Goal: Task Accomplishment & Management: Manage account settings

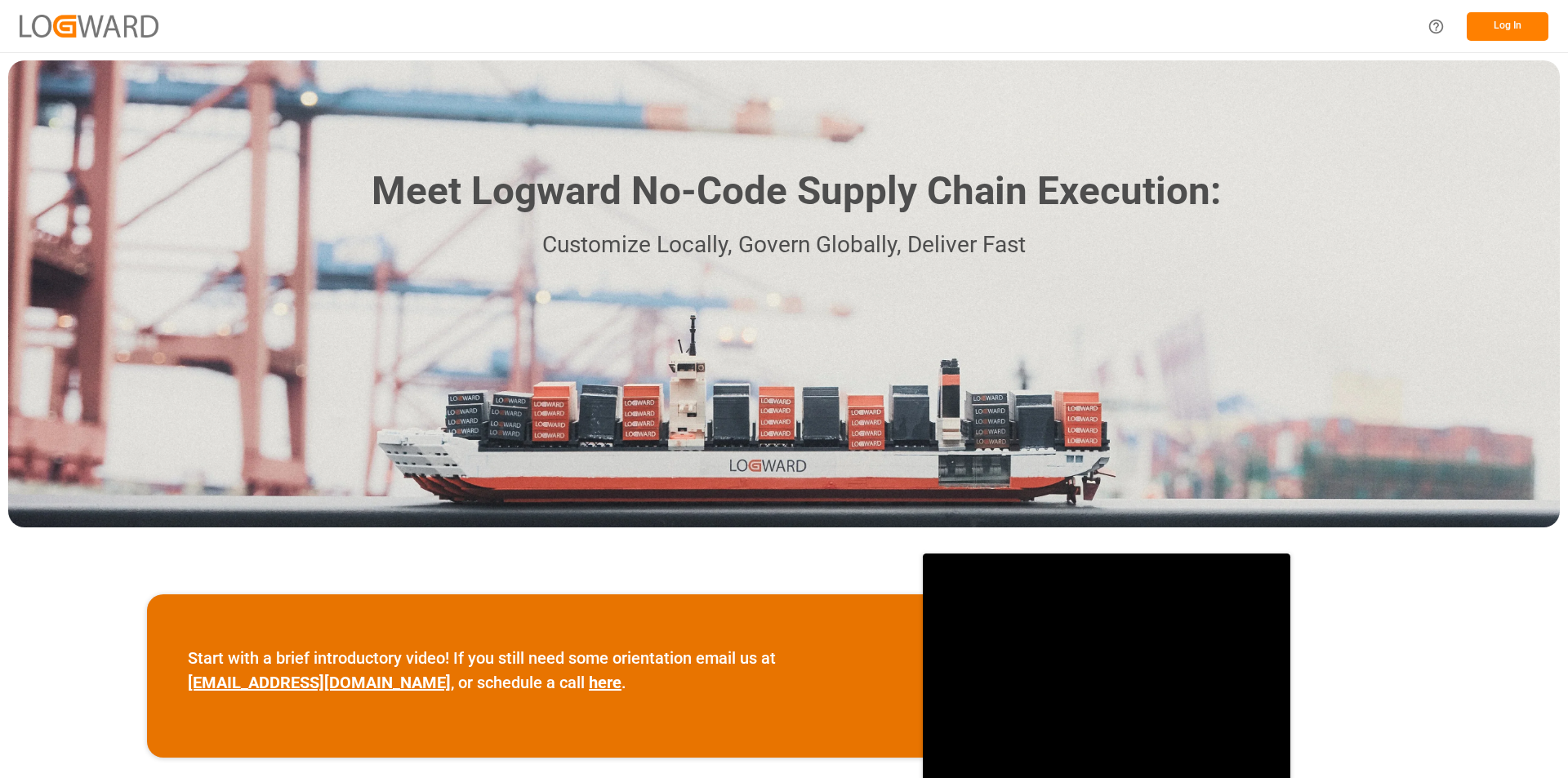
click at [1500, 24] on button "Log In" at bounding box center [1507, 26] width 82 height 29
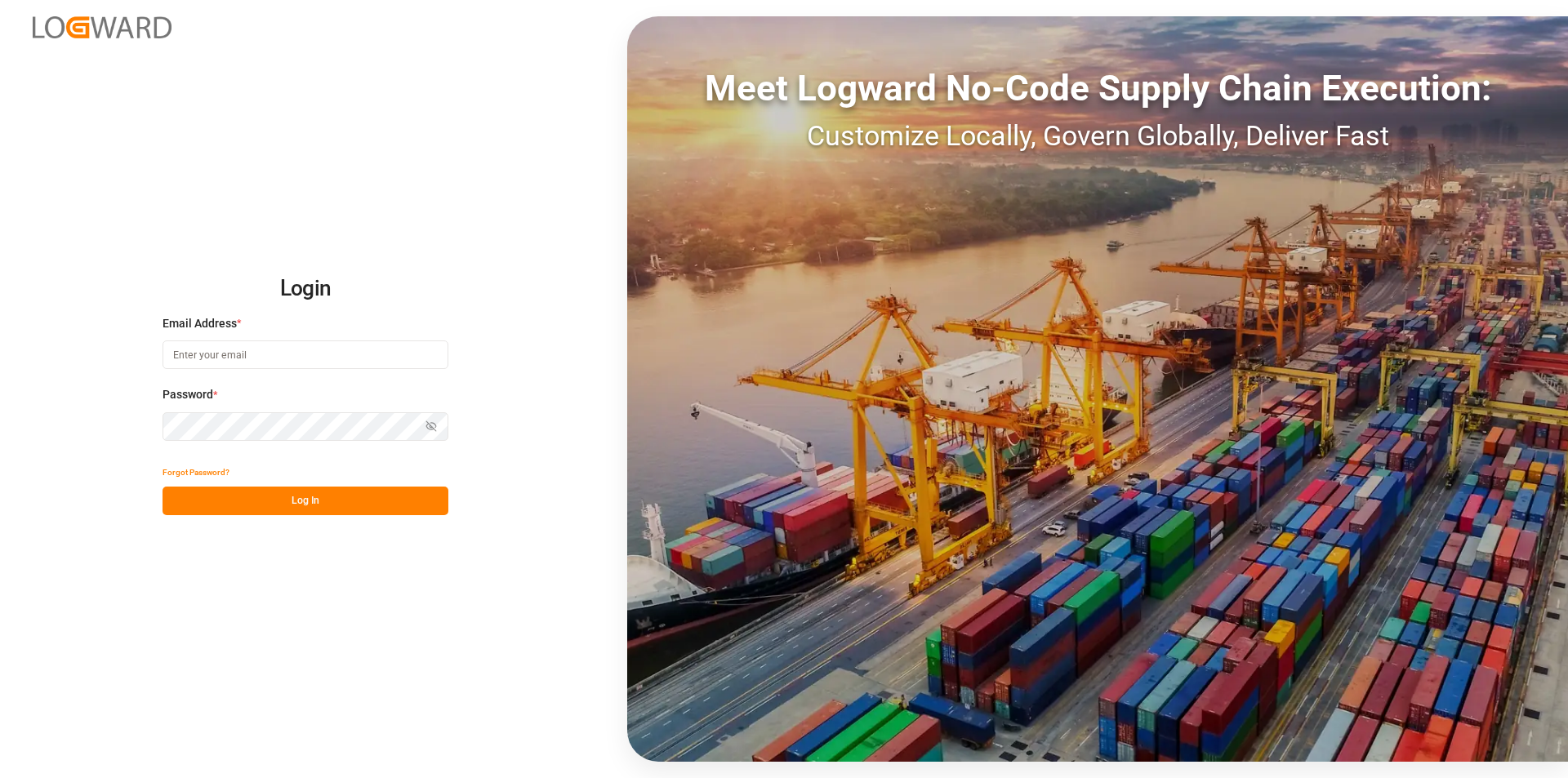
click at [231, 358] on input at bounding box center [305, 354] width 285 height 29
paste input "[PERSON_NAME][EMAIL_ADDRESS][PERSON_NAME][DOMAIN_NAME]"
type input "e.delwaulle@mueller-chemikalien.de"
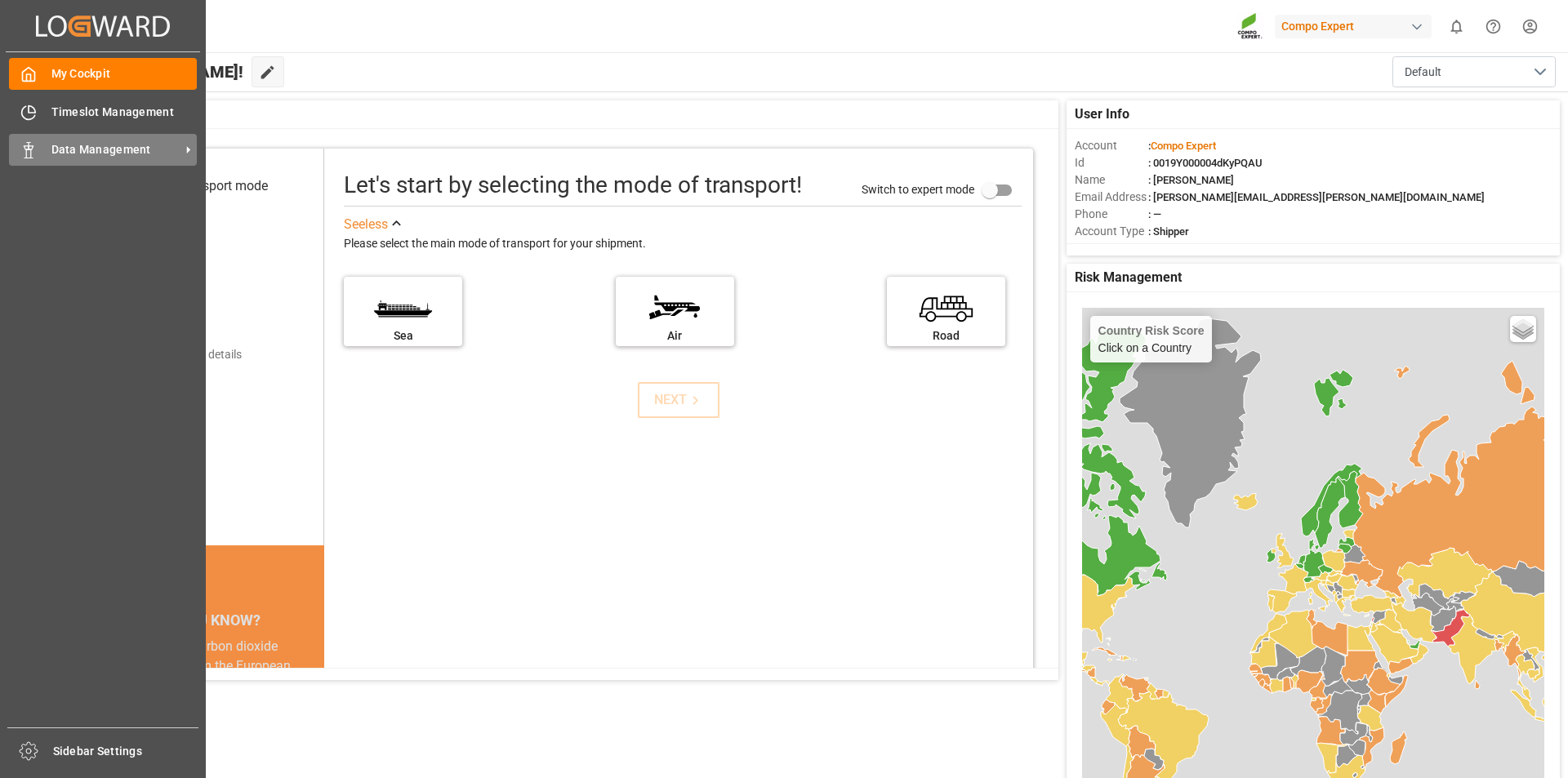
click at [80, 157] on span "Data Management" at bounding box center [116, 150] width 129 height 17
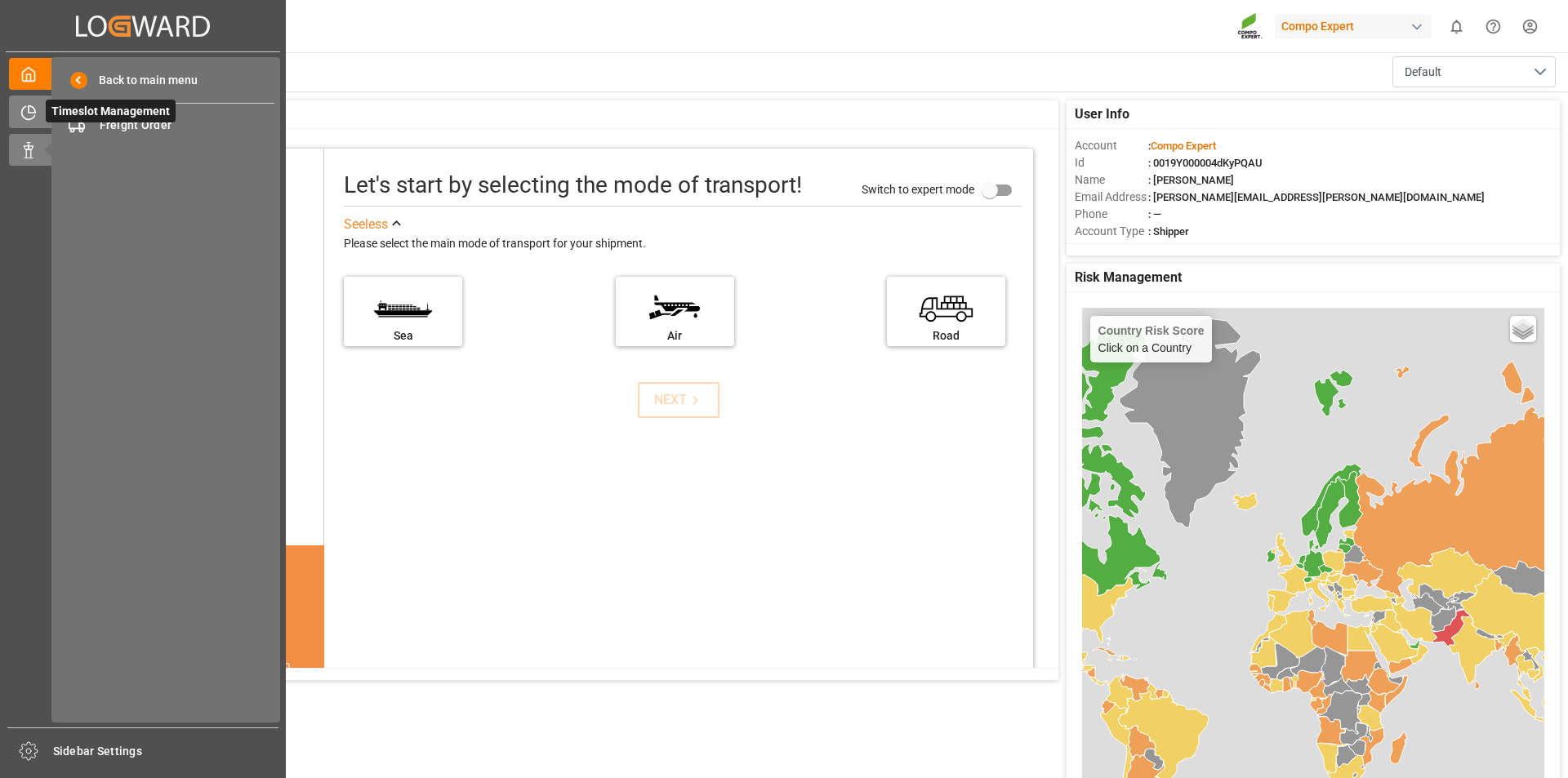
click at [29, 110] on icon at bounding box center [28, 113] width 16 height 16
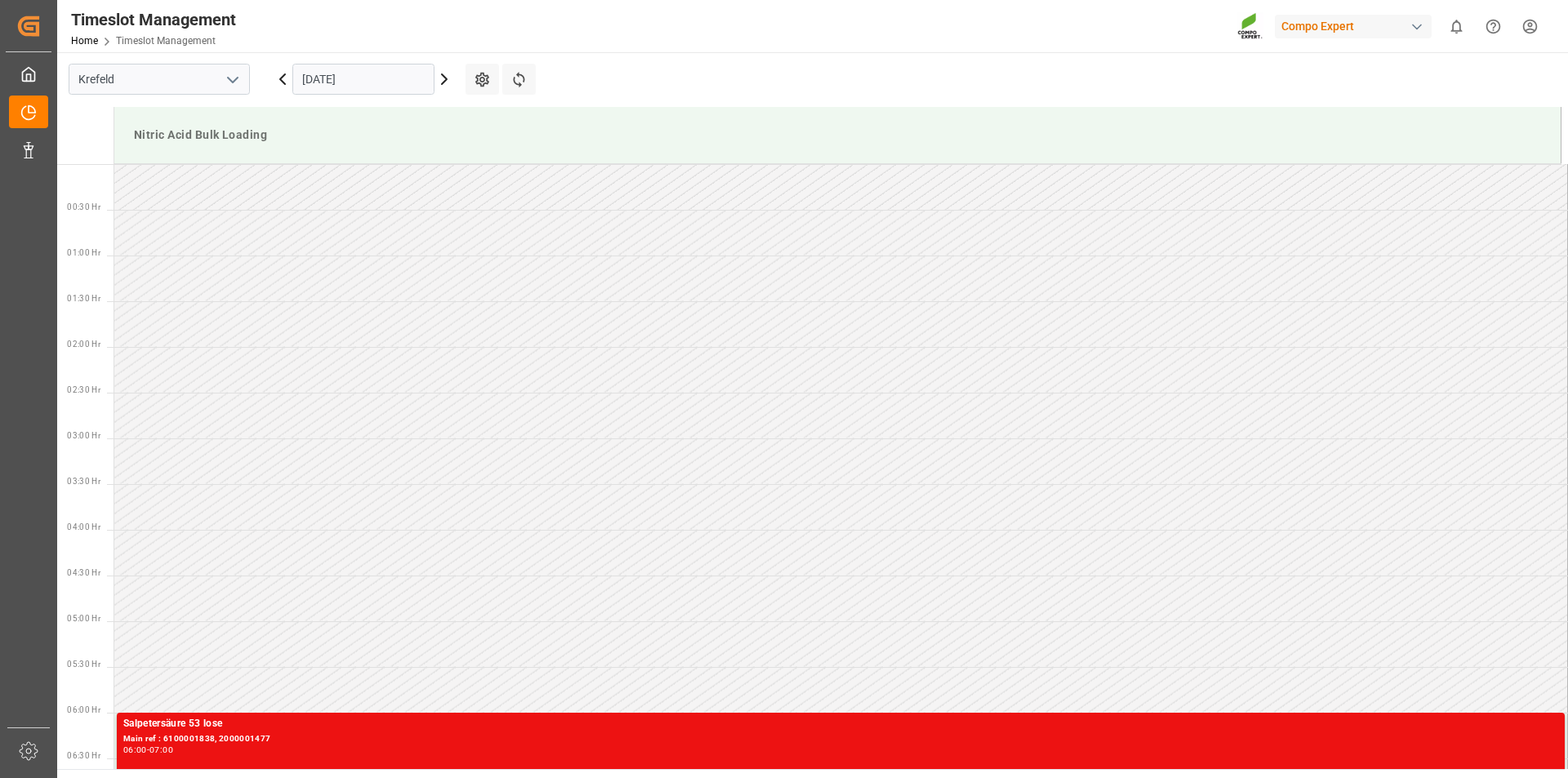
scroll to position [904, 0]
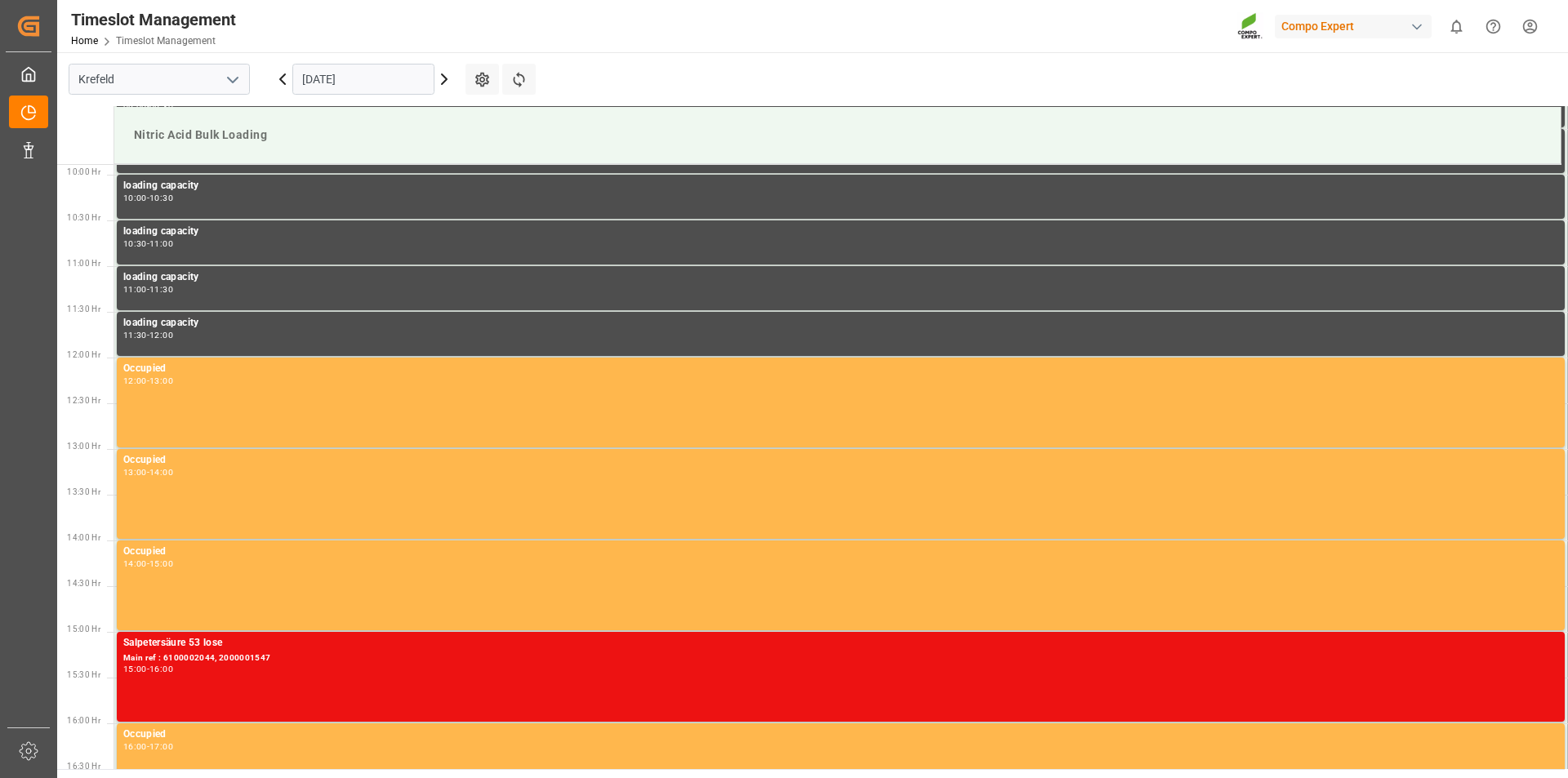
click at [443, 83] on icon at bounding box center [444, 79] width 5 height 10
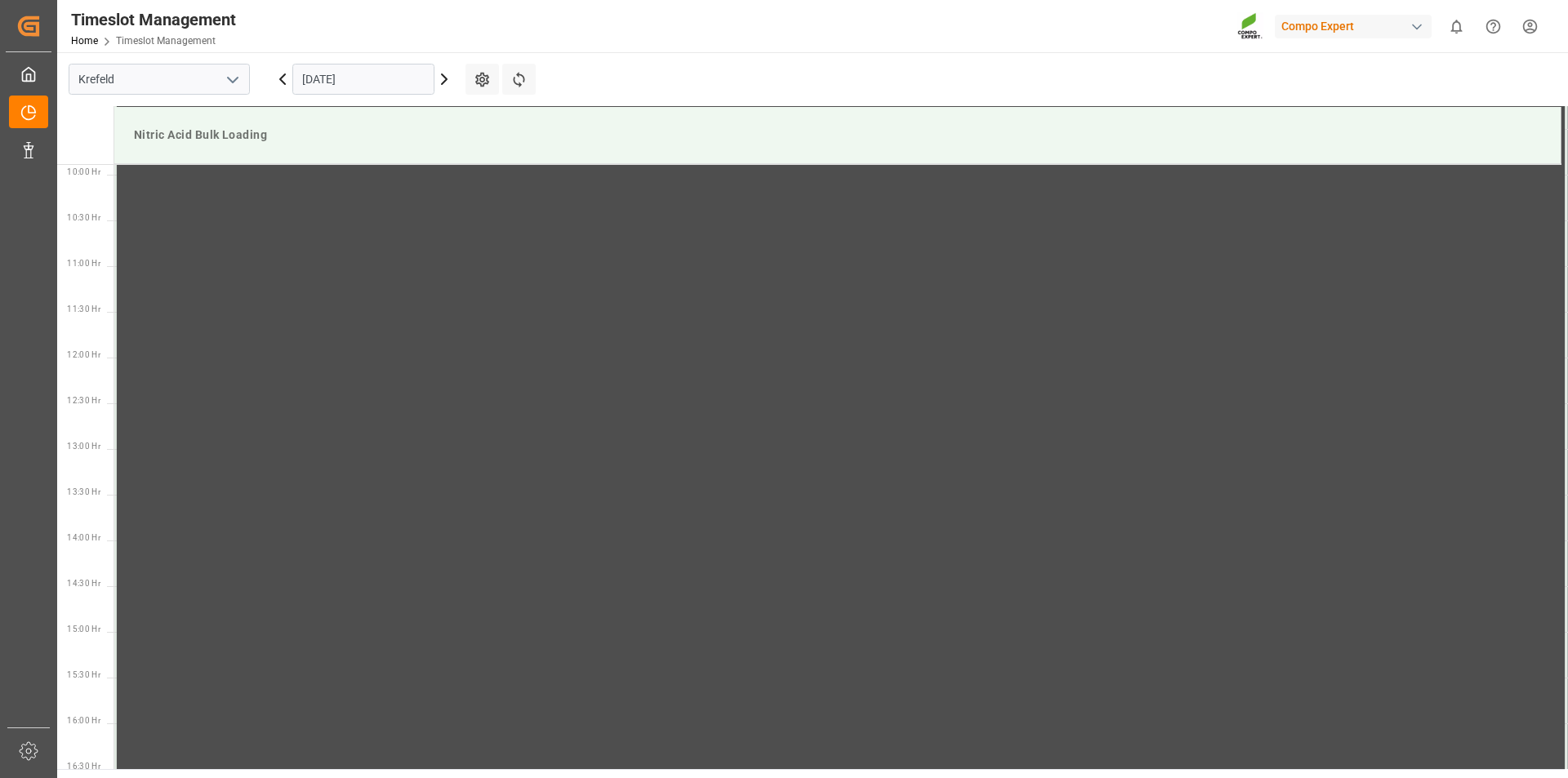
click at [443, 82] on icon at bounding box center [444, 79] width 5 height 10
click at [442, 80] on icon at bounding box center [444, 80] width 20 height 20
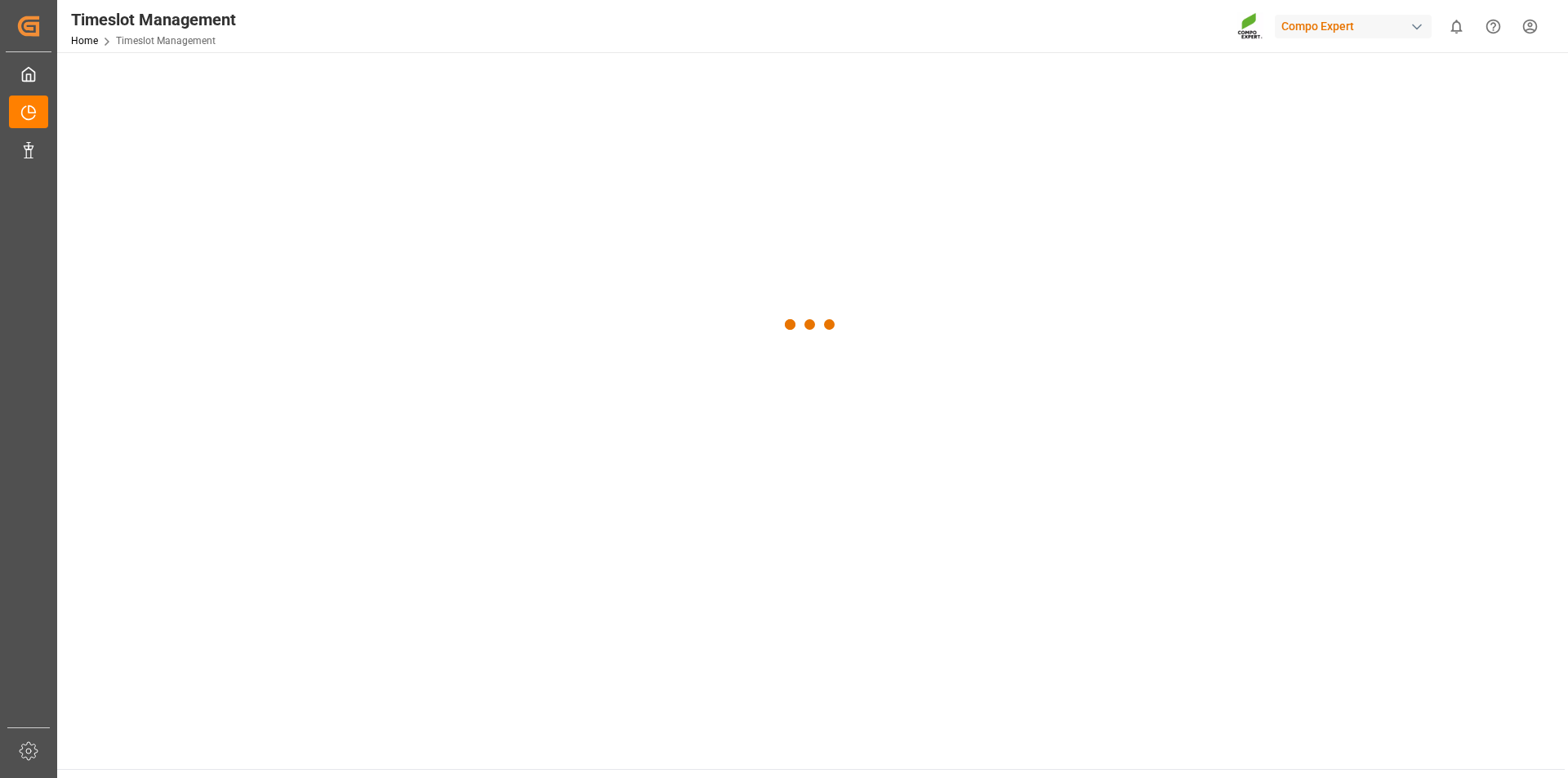
click at [442, 80] on div at bounding box center [810, 324] width 1507 height 545
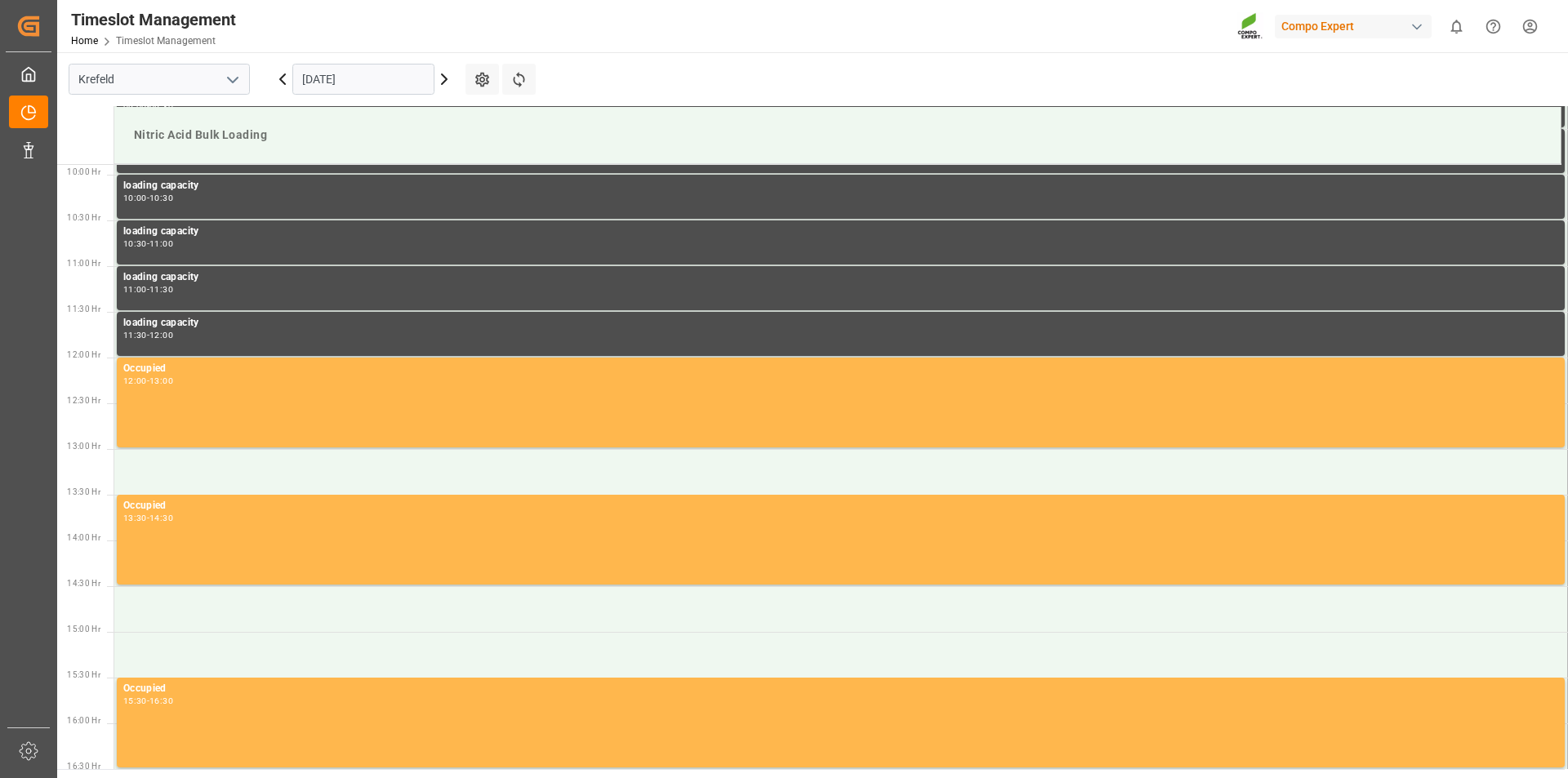
click at [442, 80] on icon at bounding box center [444, 80] width 20 height 20
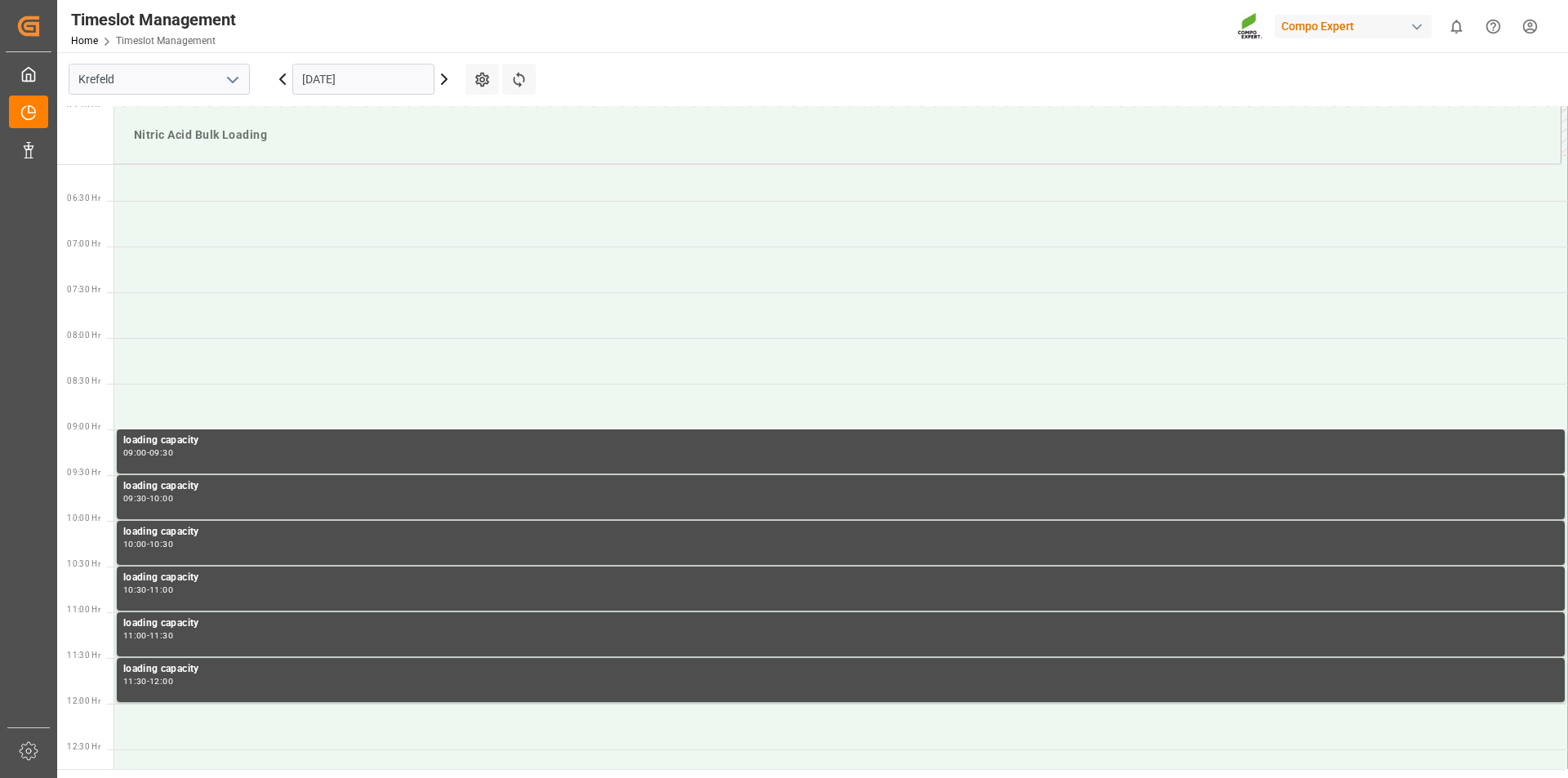
scroll to position [522, 0]
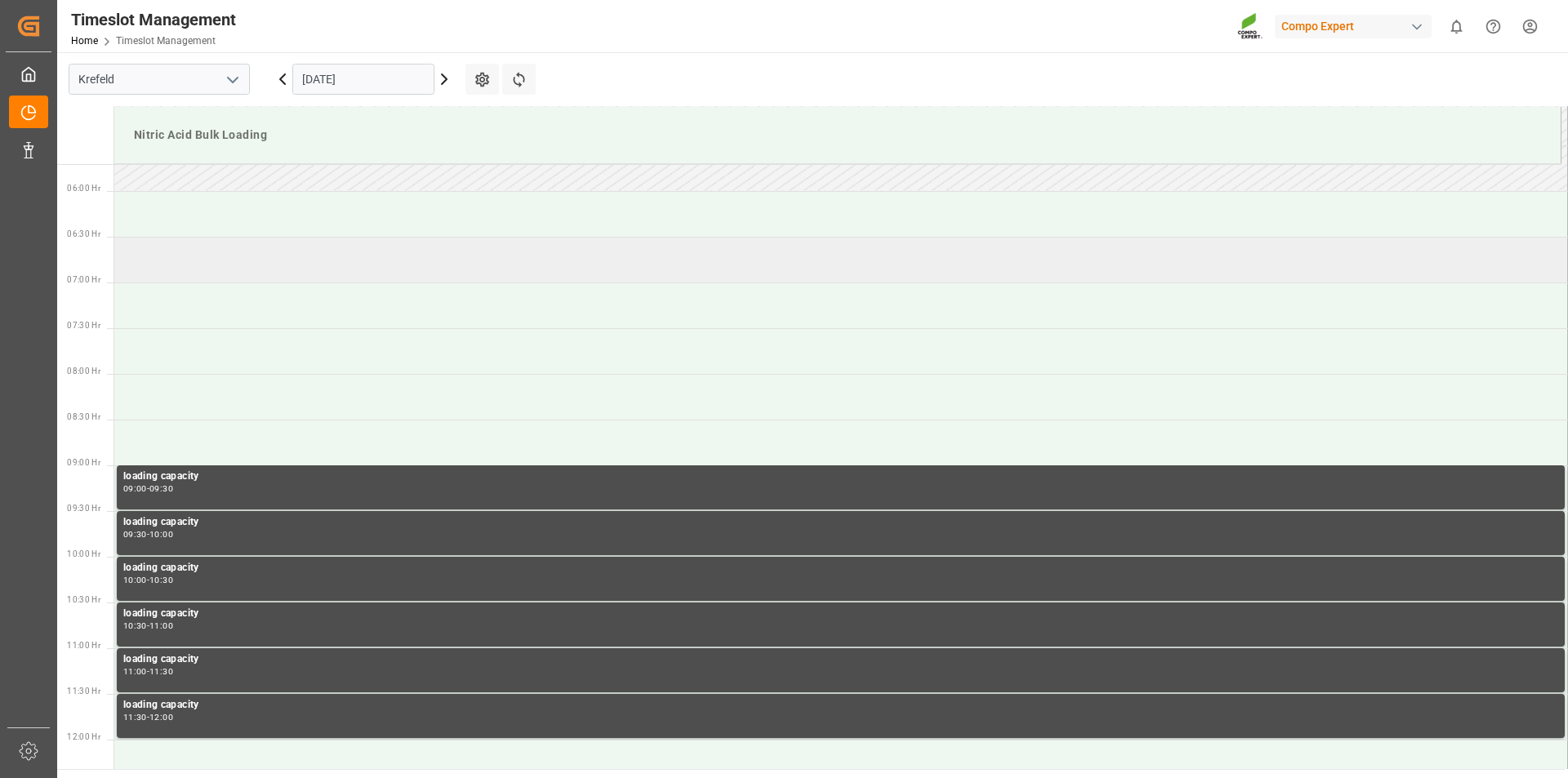
click at [591, 268] on td at bounding box center [841, 259] width 1453 height 46
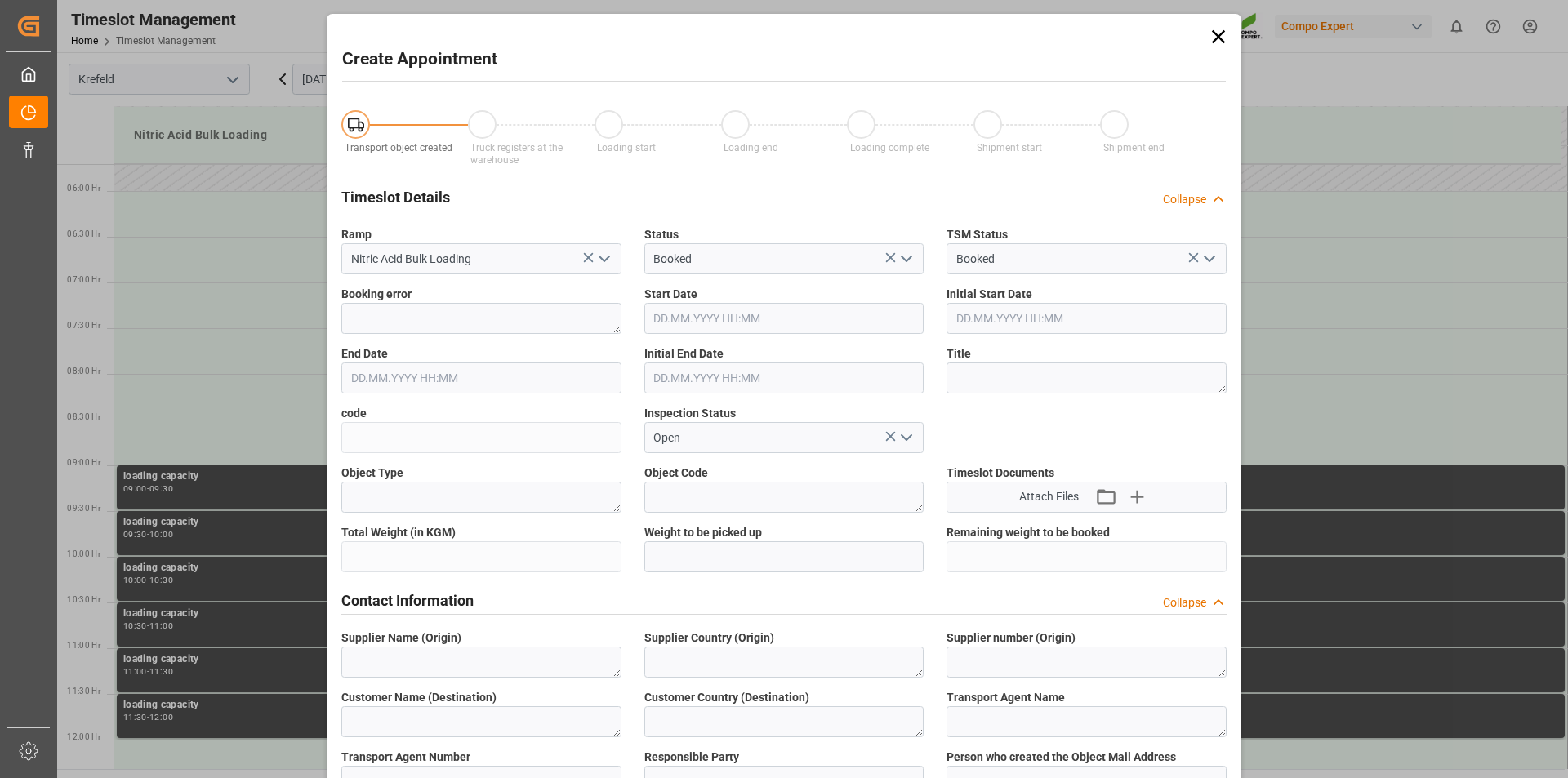
type input "23.09.2025 06:30"
type input "23.09.2025 07:00"
click at [1213, 38] on icon at bounding box center [1218, 36] width 13 height 13
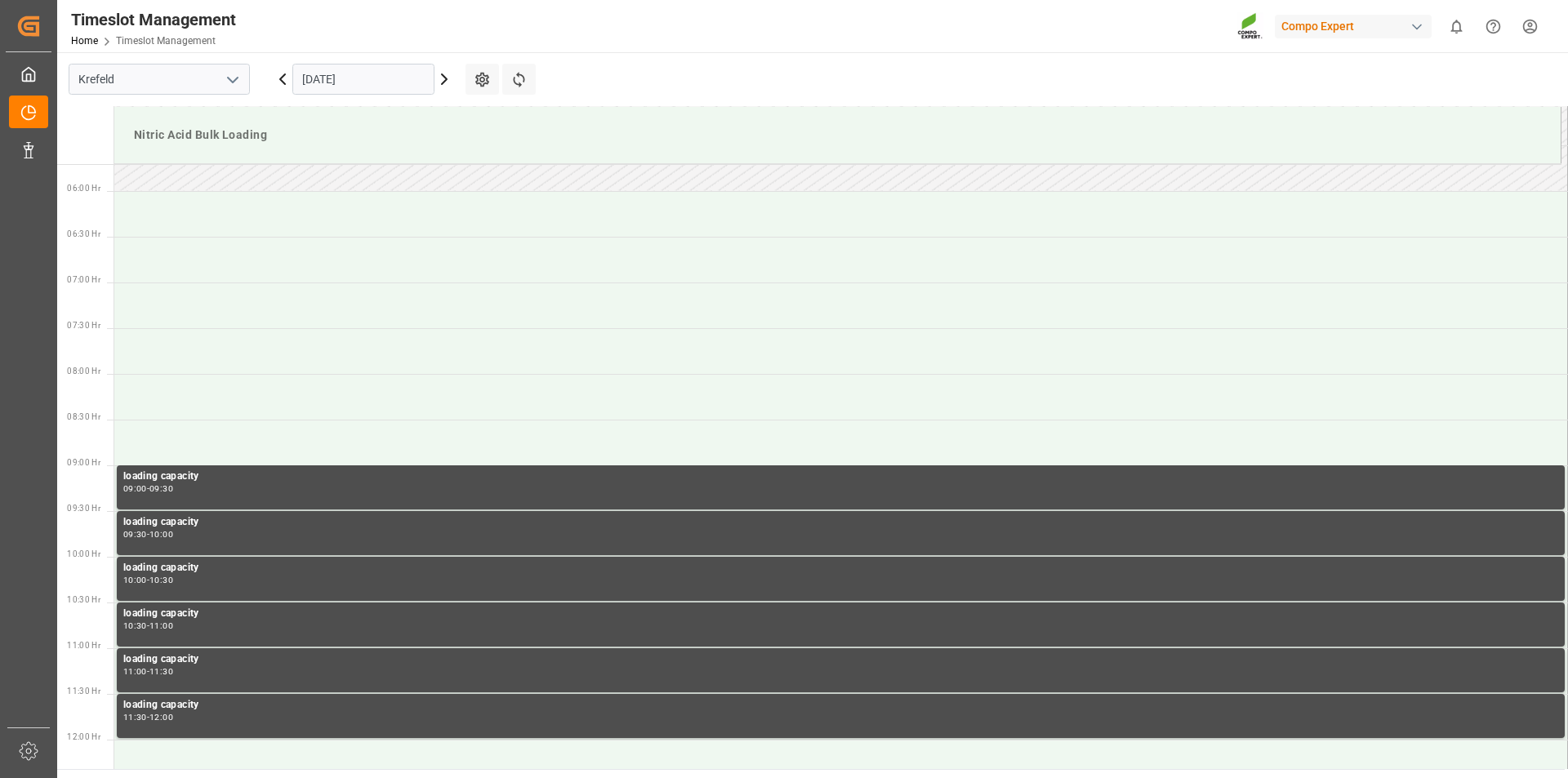
click at [279, 80] on icon at bounding box center [282, 80] width 20 height 20
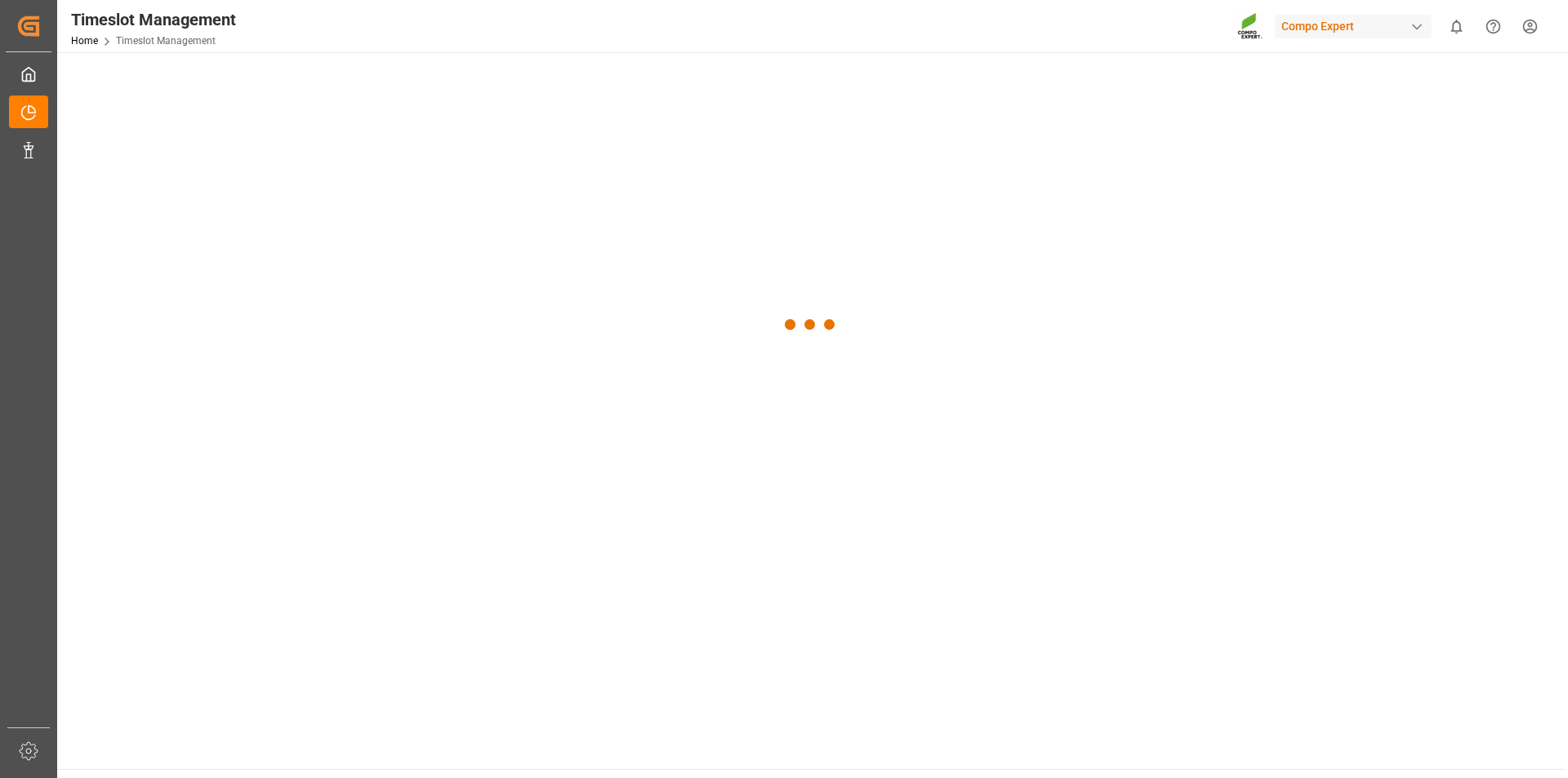
click at [278, 80] on div at bounding box center [810, 324] width 1507 height 545
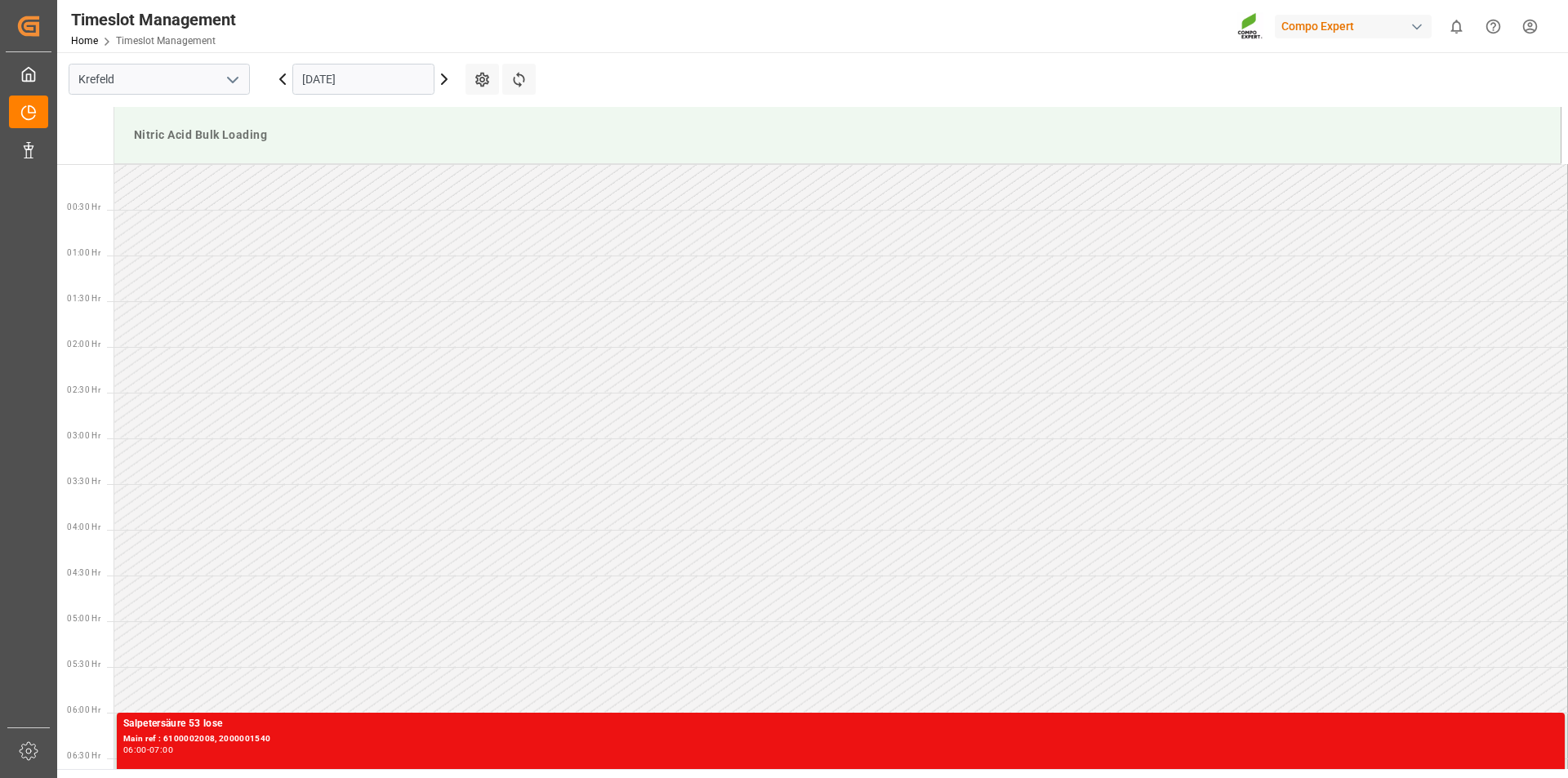
scroll to position [904, 0]
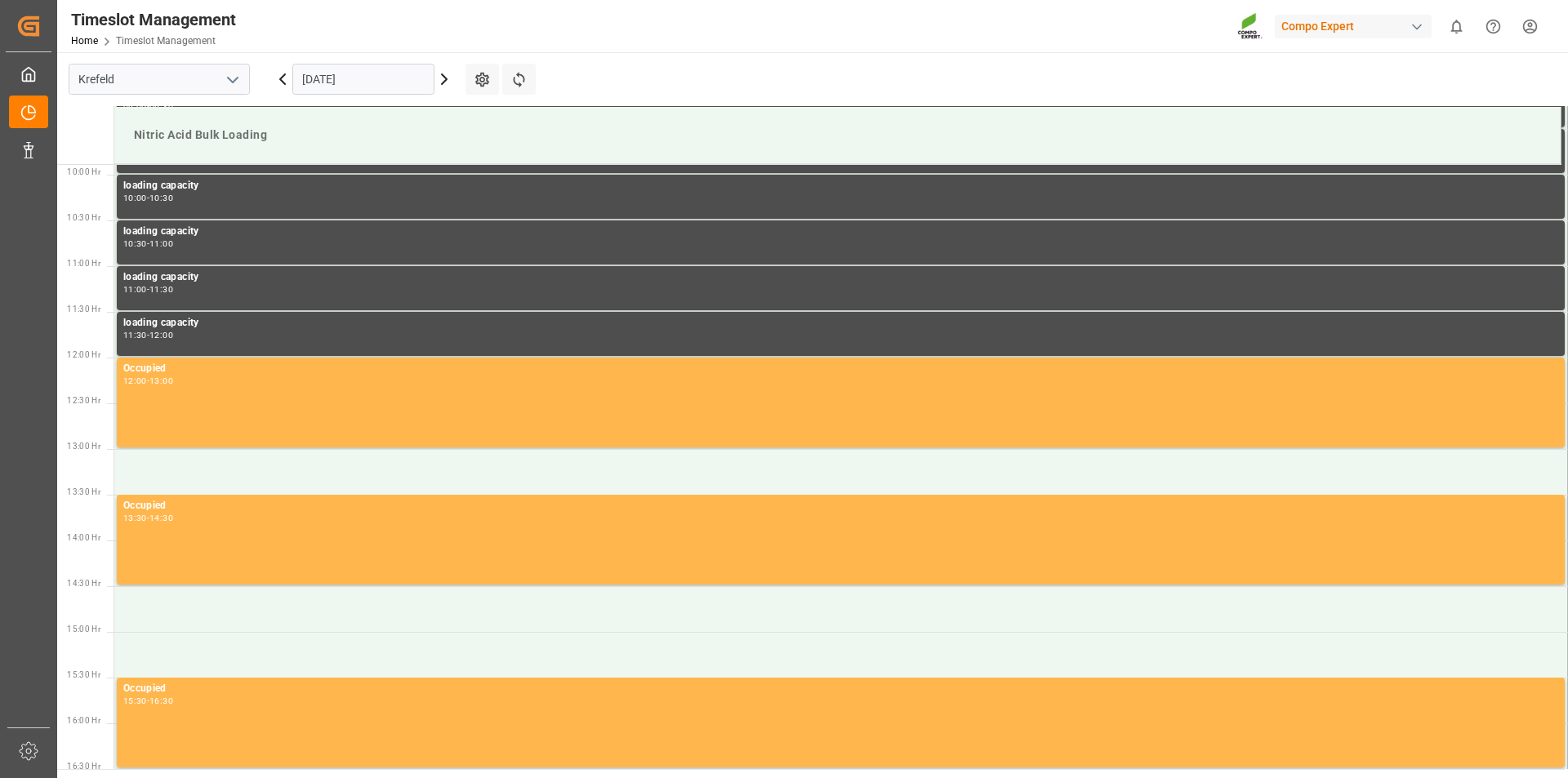
click at [280, 83] on icon at bounding box center [282, 80] width 20 height 20
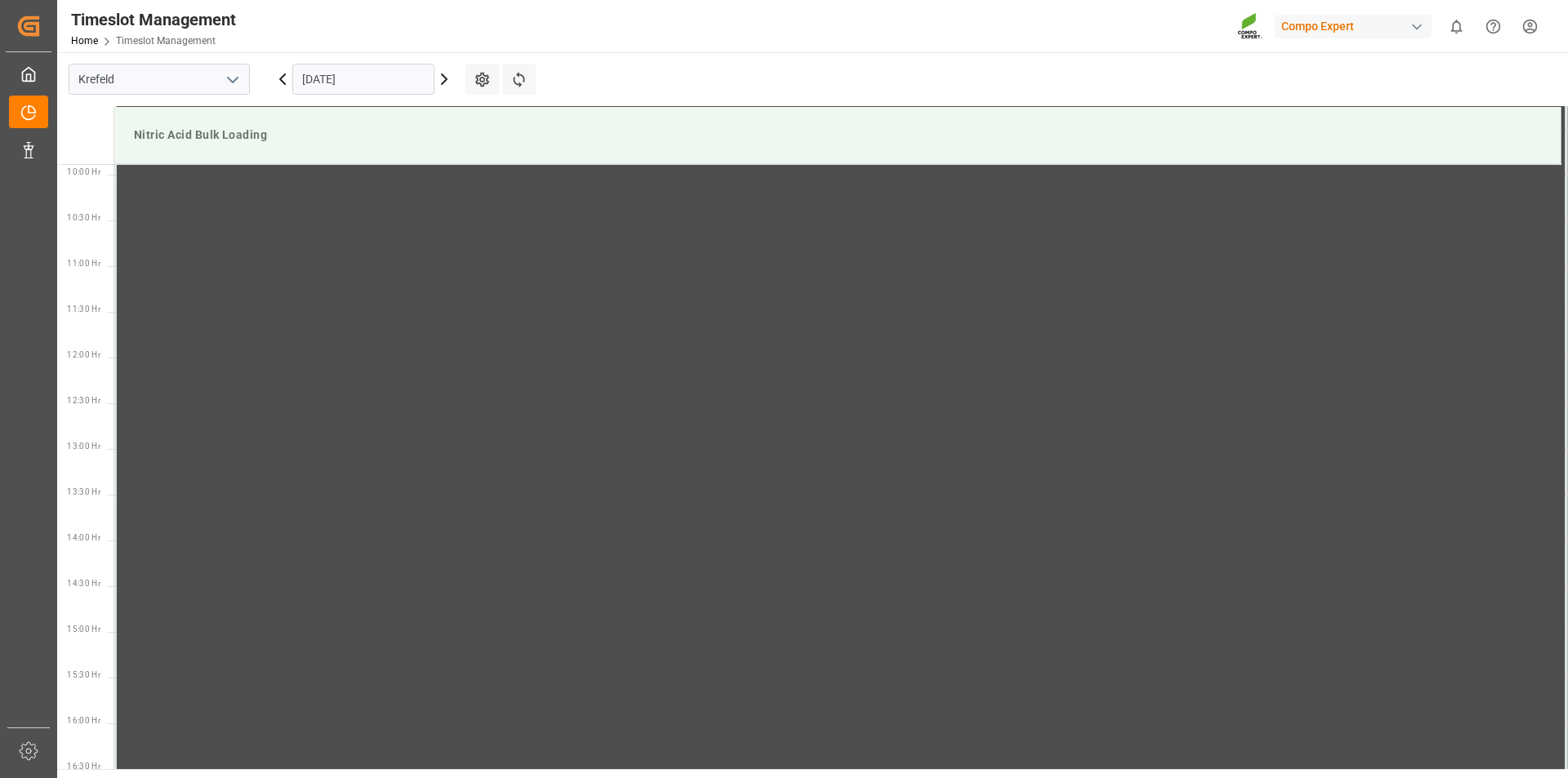
click at [281, 83] on icon at bounding box center [282, 80] width 20 height 20
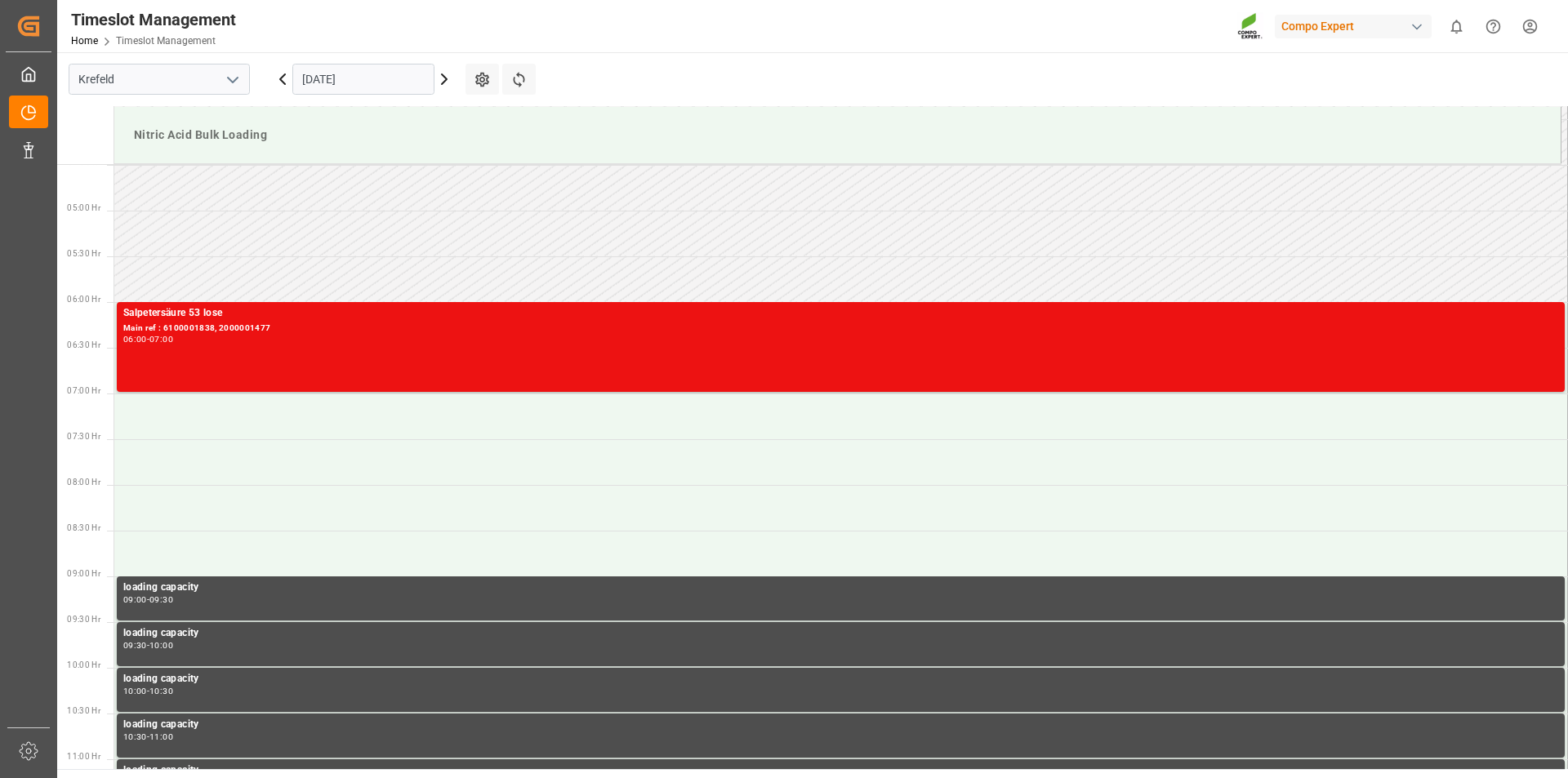
scroll to position [403, 0]
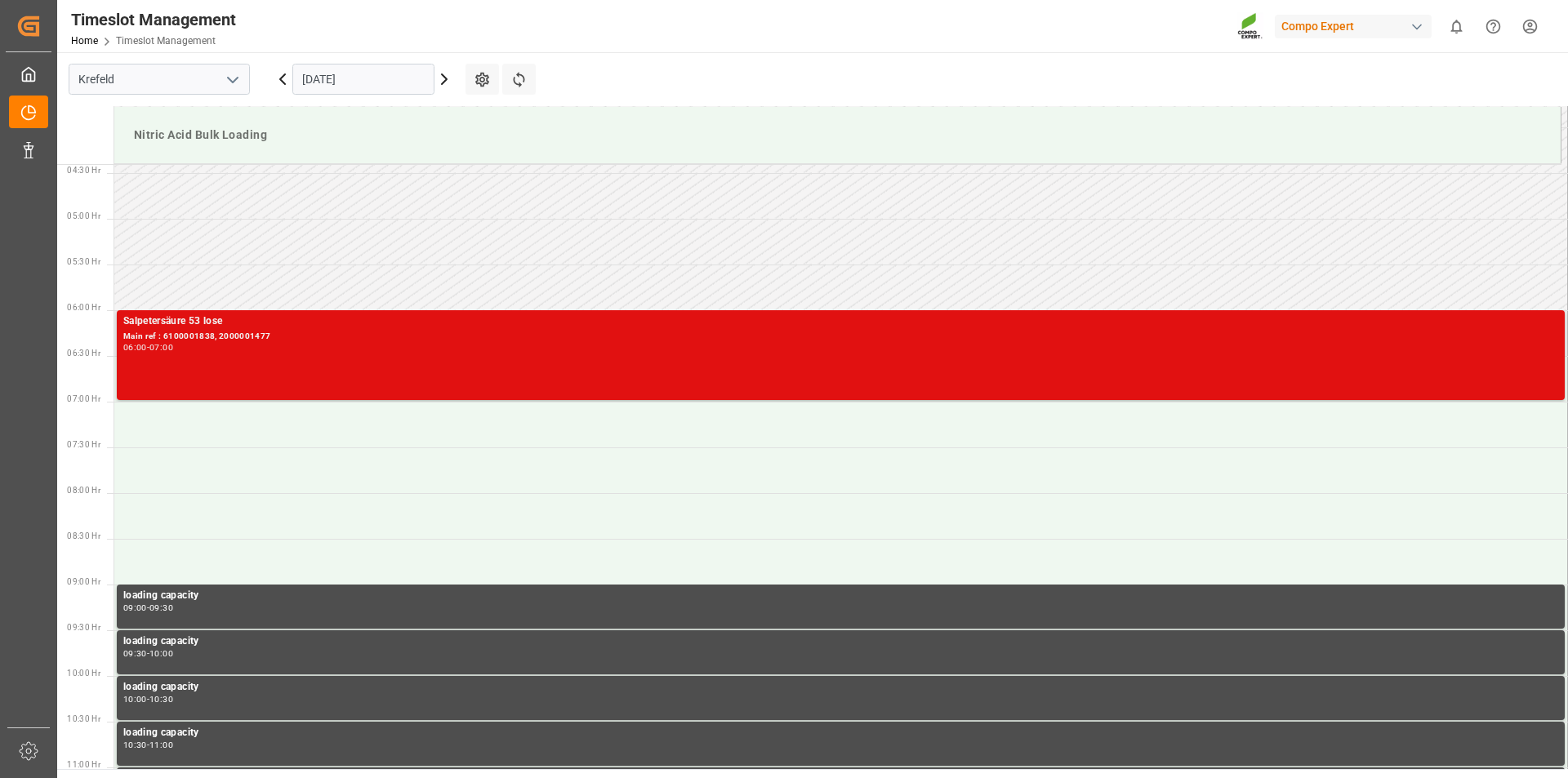
click at [222, 340] on div "Main ref : 6100001838, 2000001477" at bounding box center [841, 337] width 1434 height 14
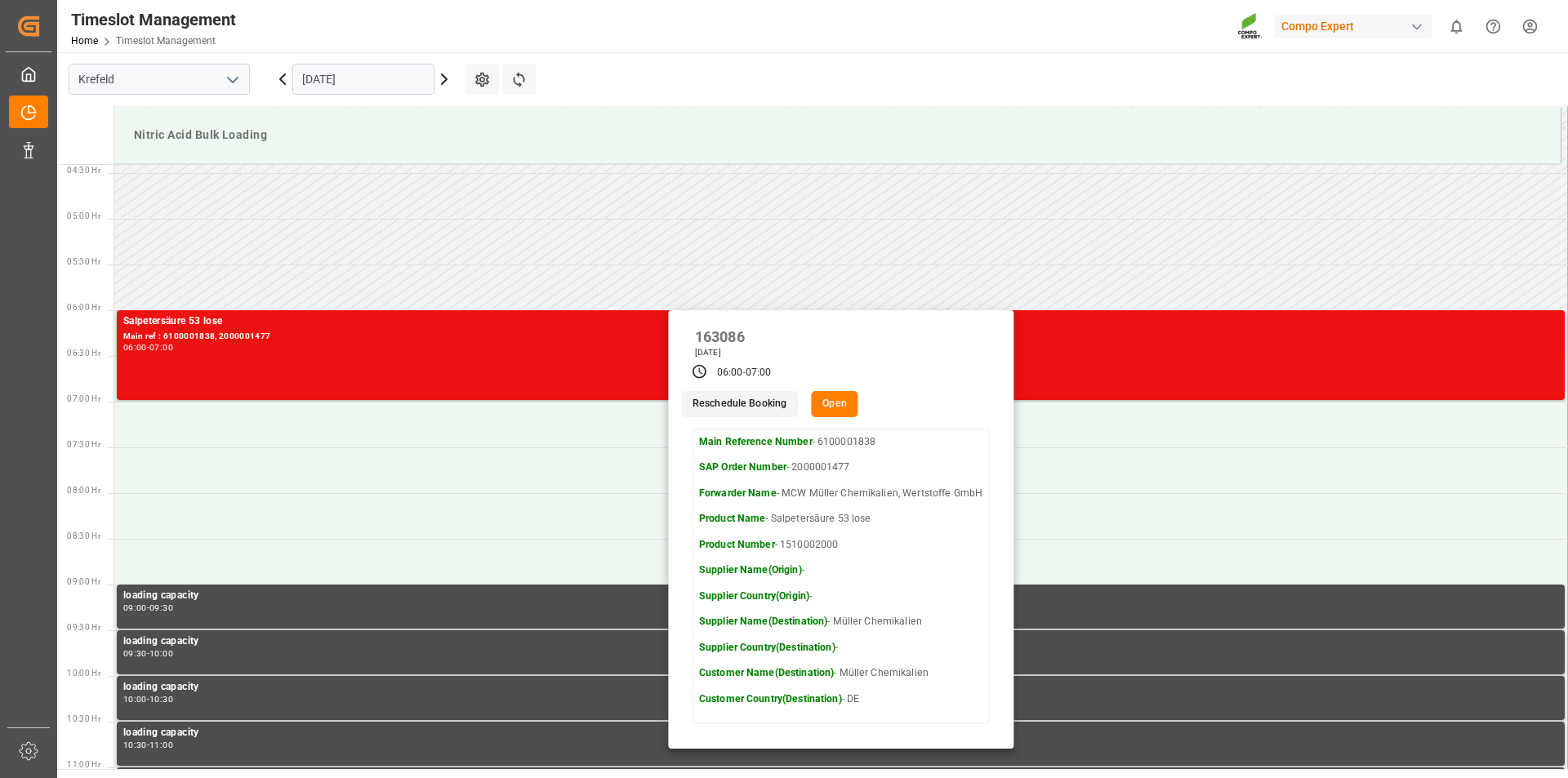
click at [819, 403] on button "Open" at bounding box center [834, 404] width 47 height 26
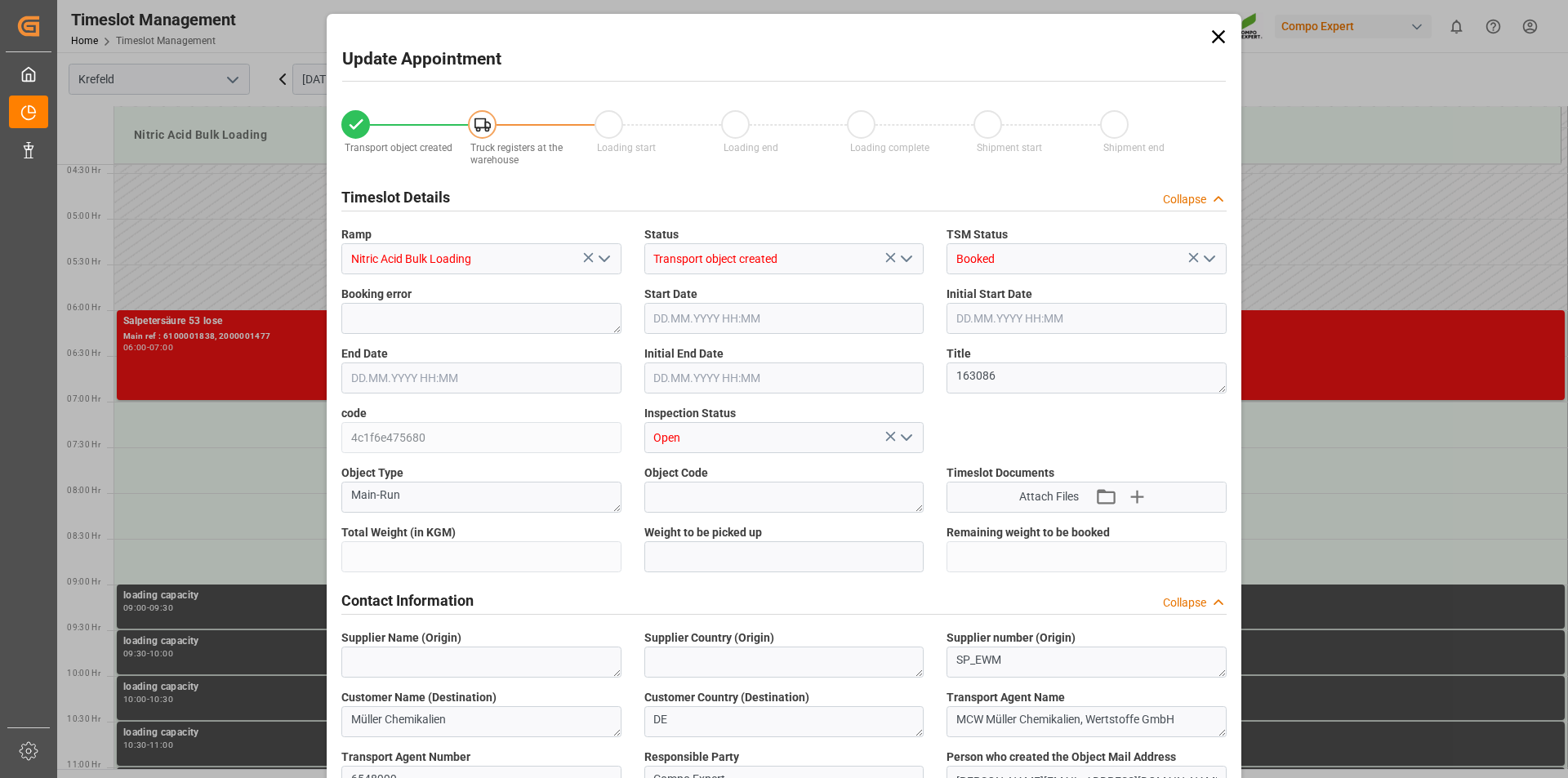
type input "5000"
type input "0"
type input "19.09.2025 06:00"
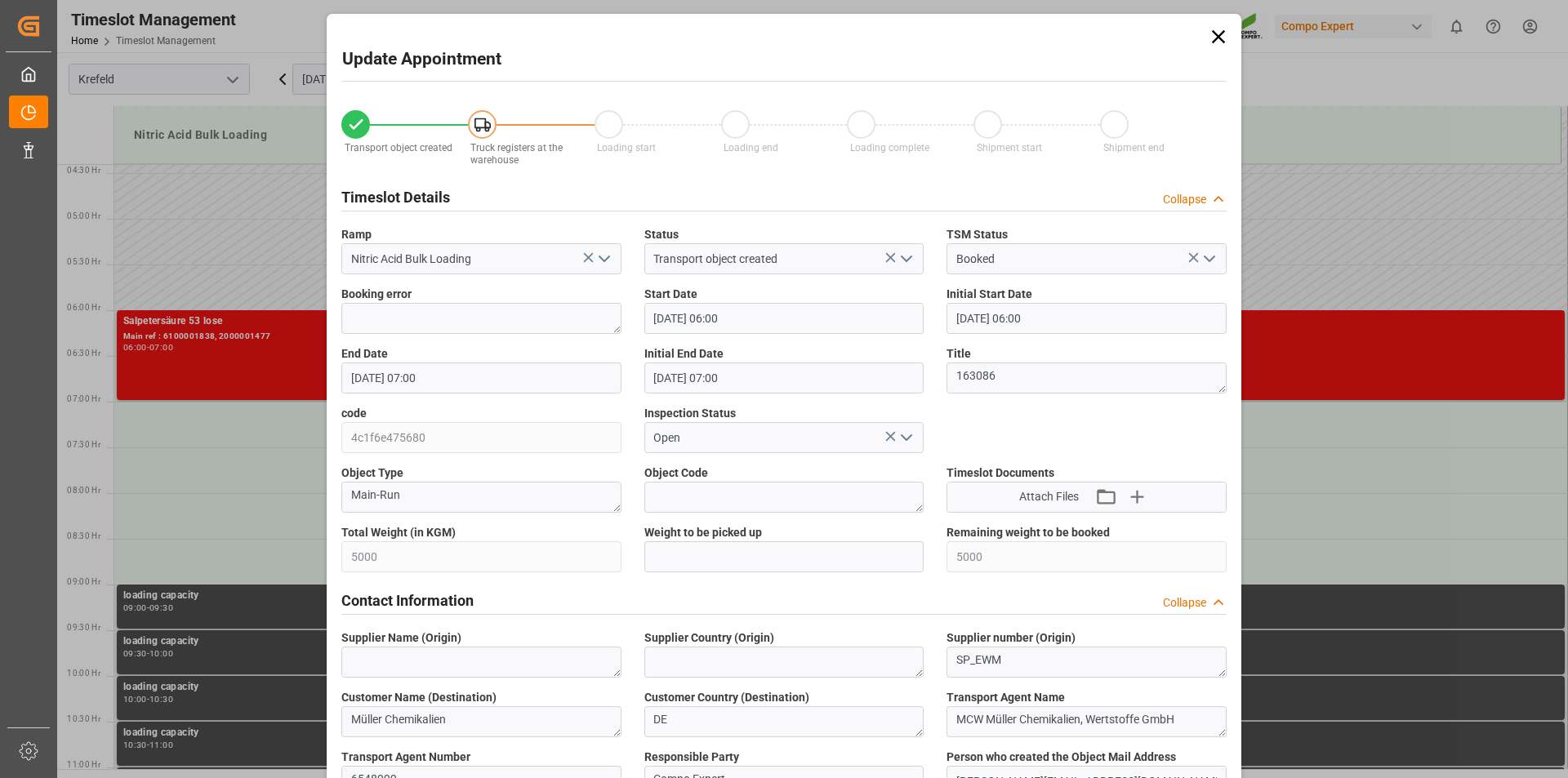
type input "19.09.2025 07:00"
type input "09.09.2025 14:13"
type input "10.09.2025 07:25"
click at [1214, 42] on icon at bounding box center [1218, 36] width 23 height 23
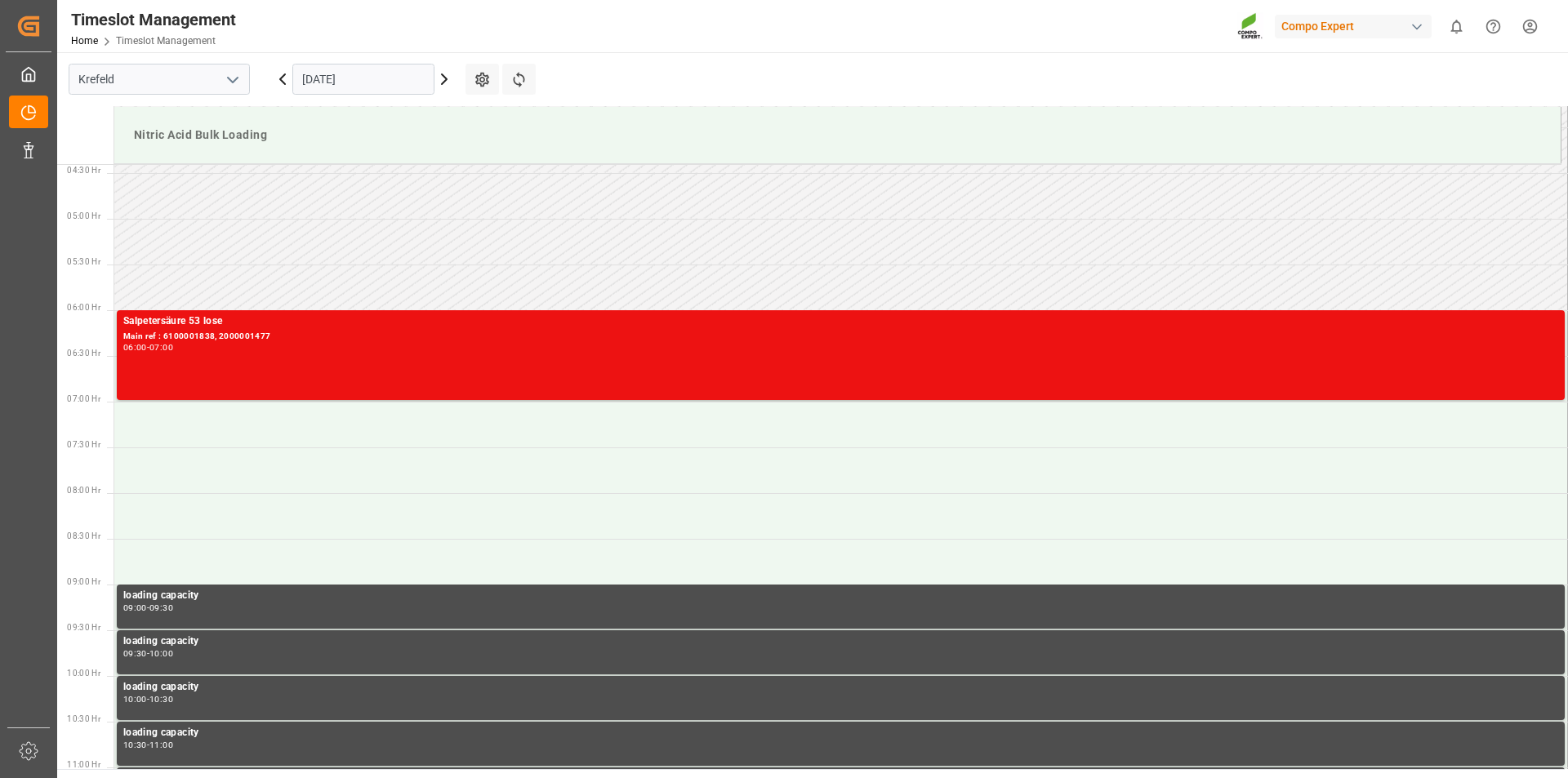
click at [568, 236] on td at bounding box center [841, 241] width 1453 height 46
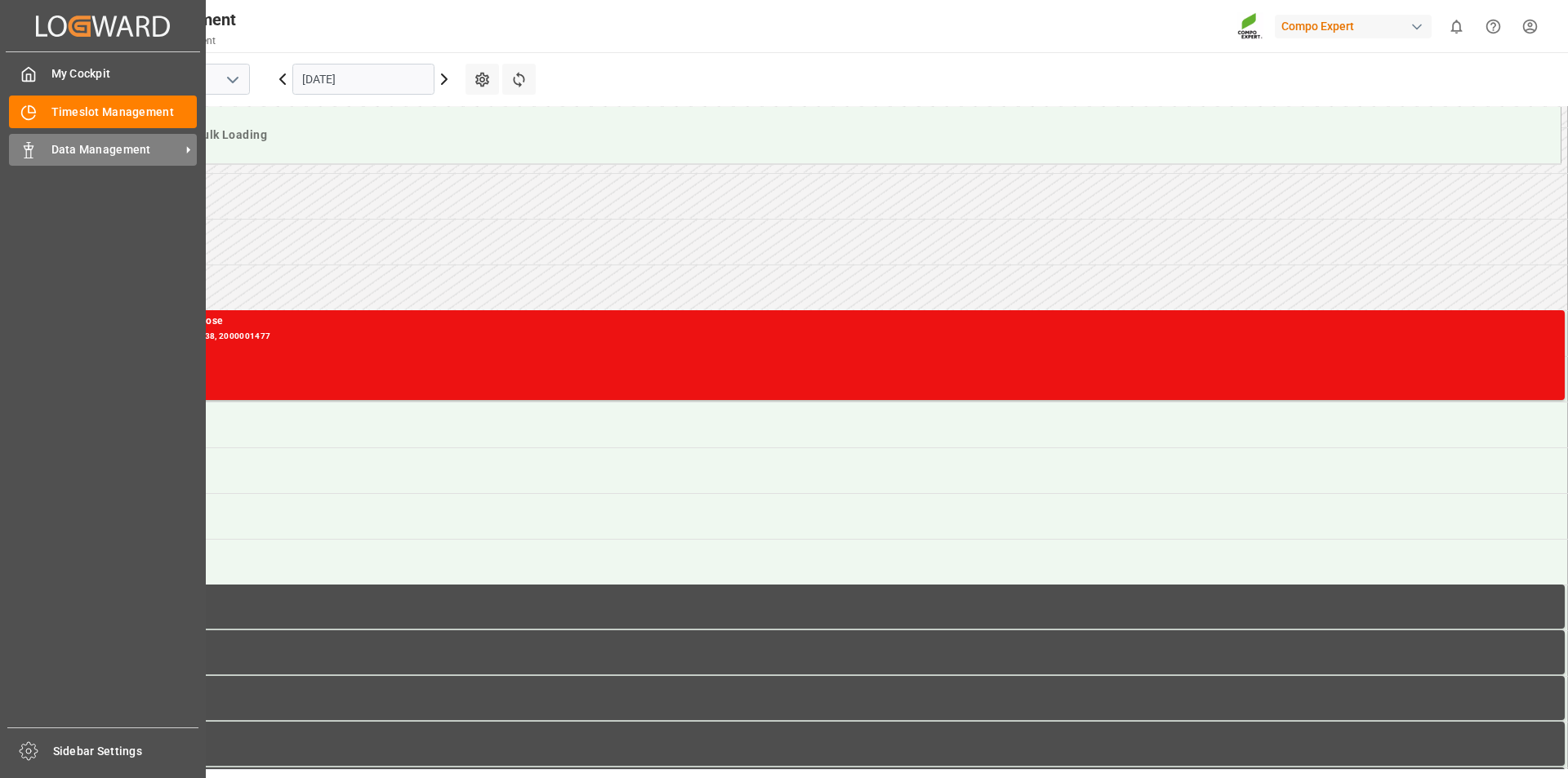
click at [25, 150] on polygon at bounding box center [26, 148] width 5 height 3
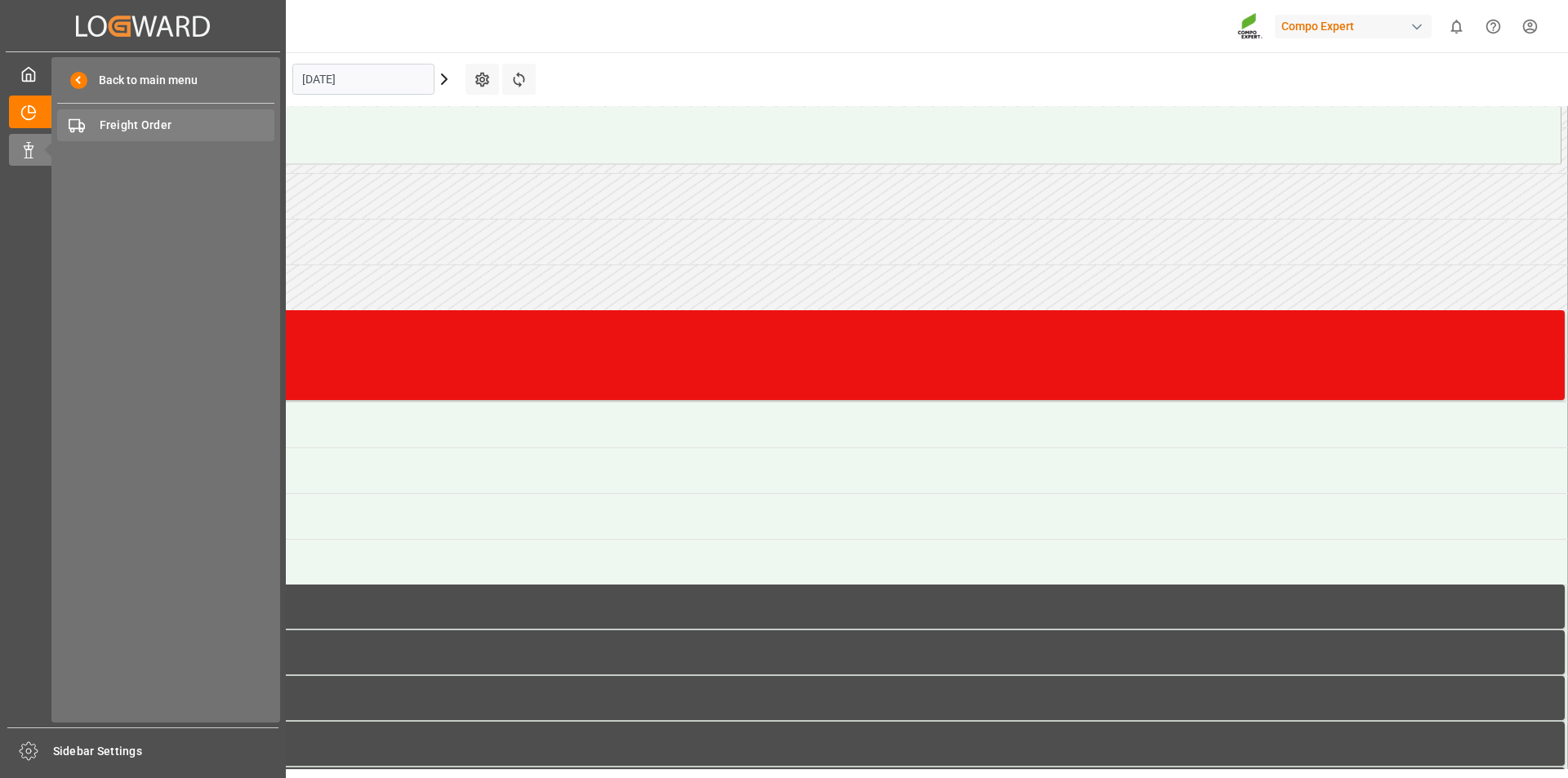
click at [141, 129] on span "Freight Order" at bounding box center [188, 125] width 176 height 17
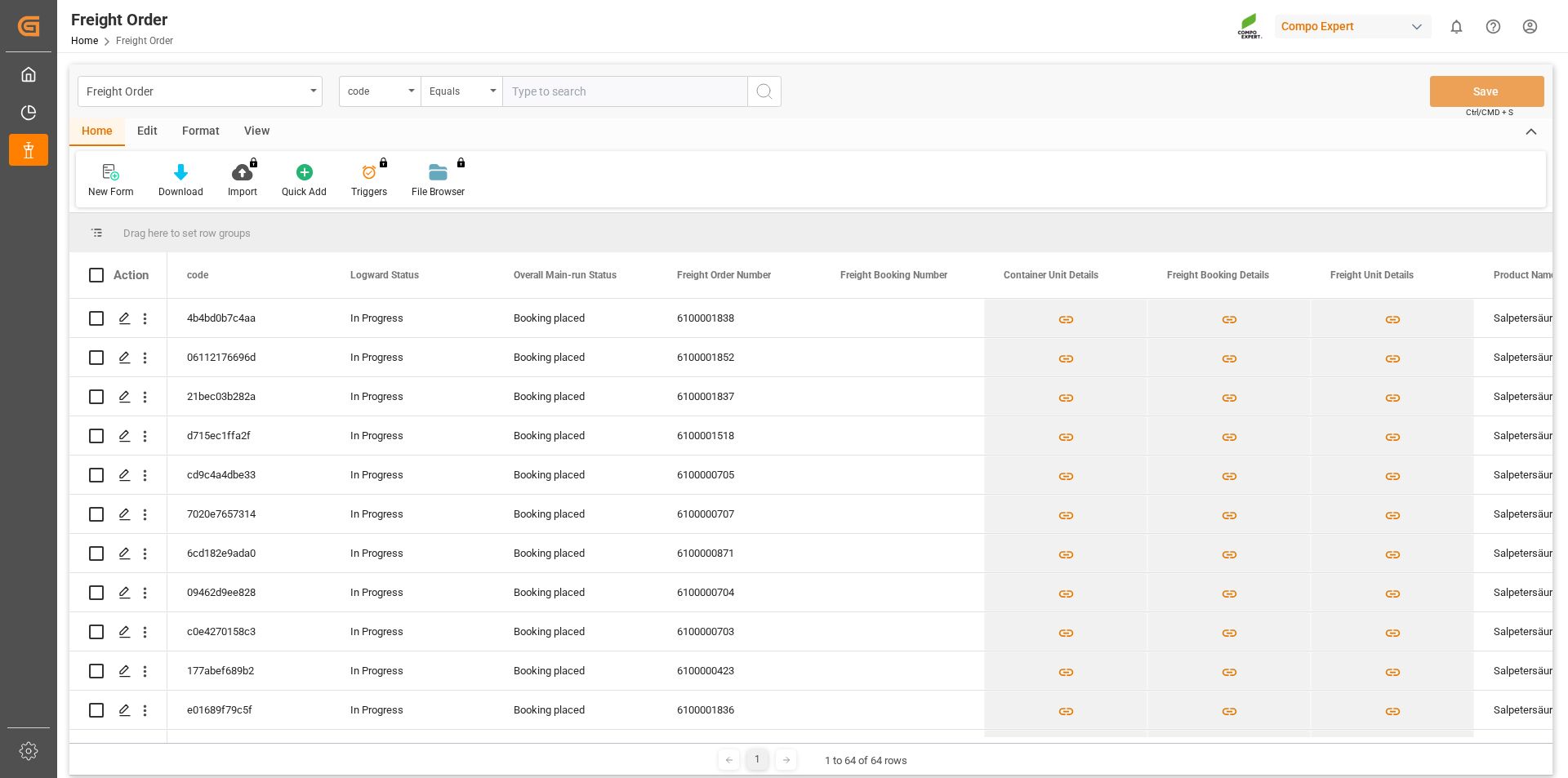
click at [915, 164] on div "New Form Download Import You don't have permission for this feature. Contact ad…" at bounding box center [810, 179] width 1469 height 56
click at [1519, 26] on html "Created by potrace 1.15, written by [PERSON_NAME] [DATE]-[DATE] Created by potr…" at bounding box center [784, 389] width 1568 height 778
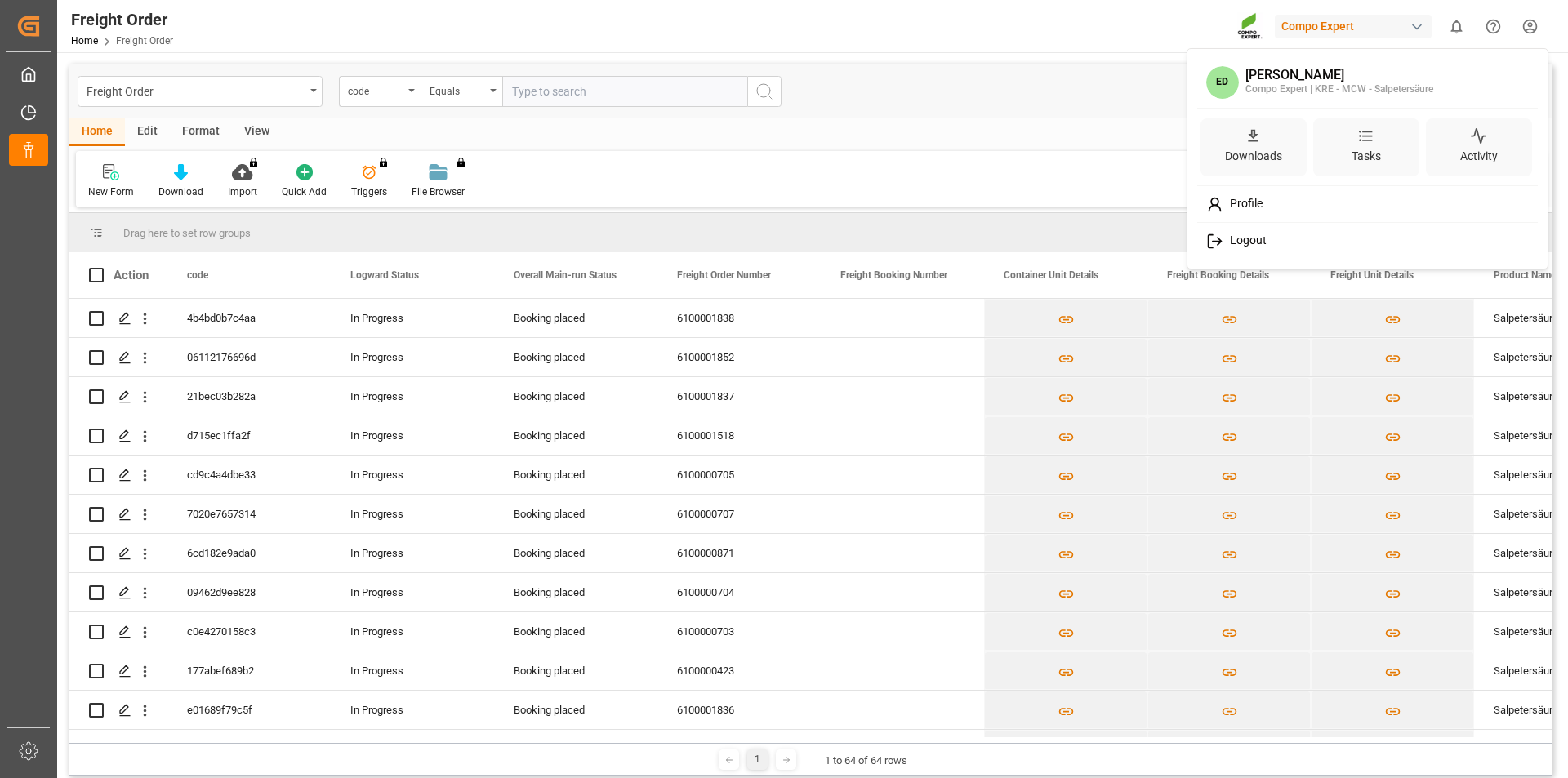
click at [1242, 238] on span "Logout" at bounding box center [1244, 240] width 43 height 15
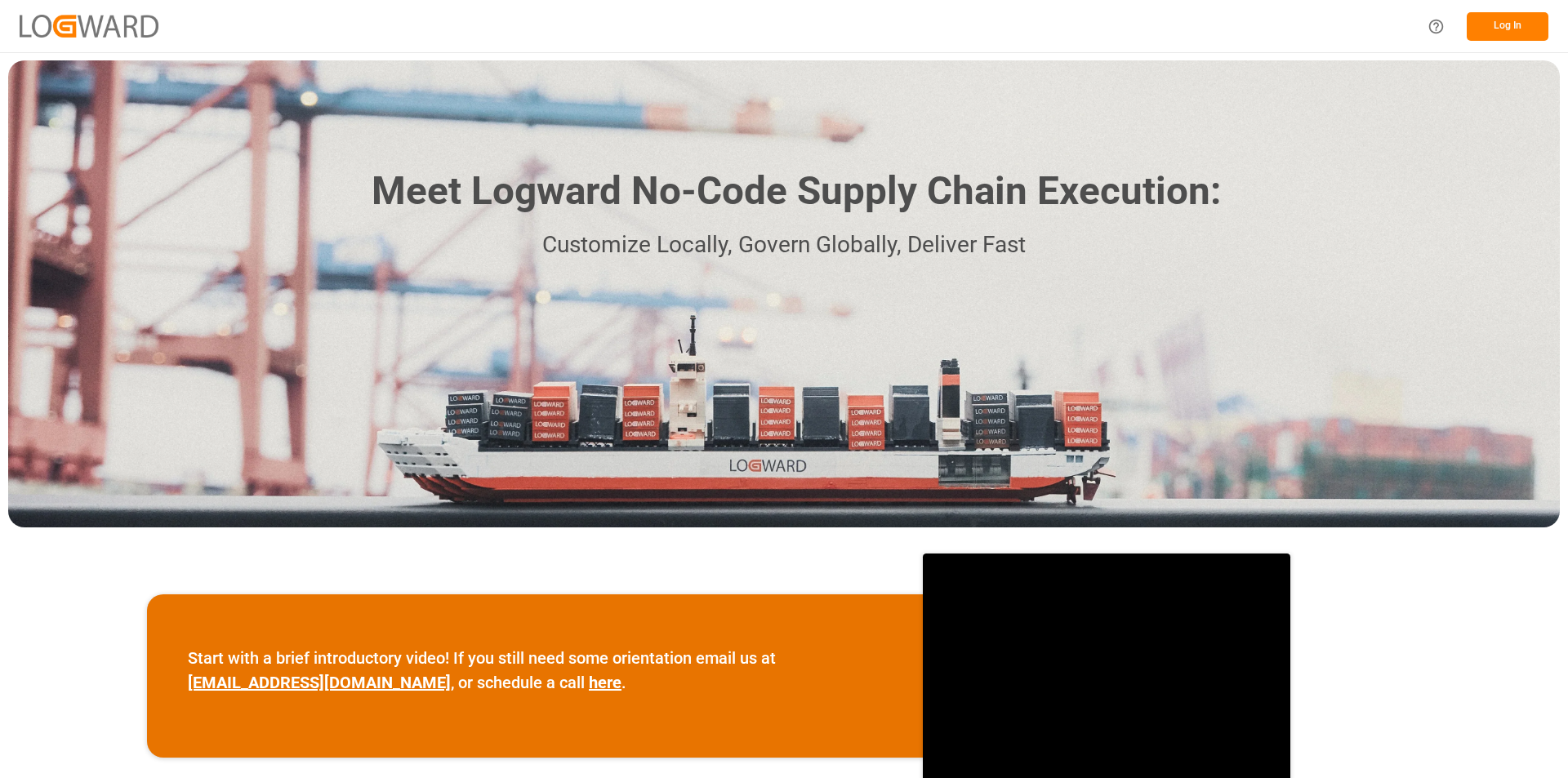
click at [1508, 25] on button "Log In" at bounding box center [1507, 26] width 82 height 29
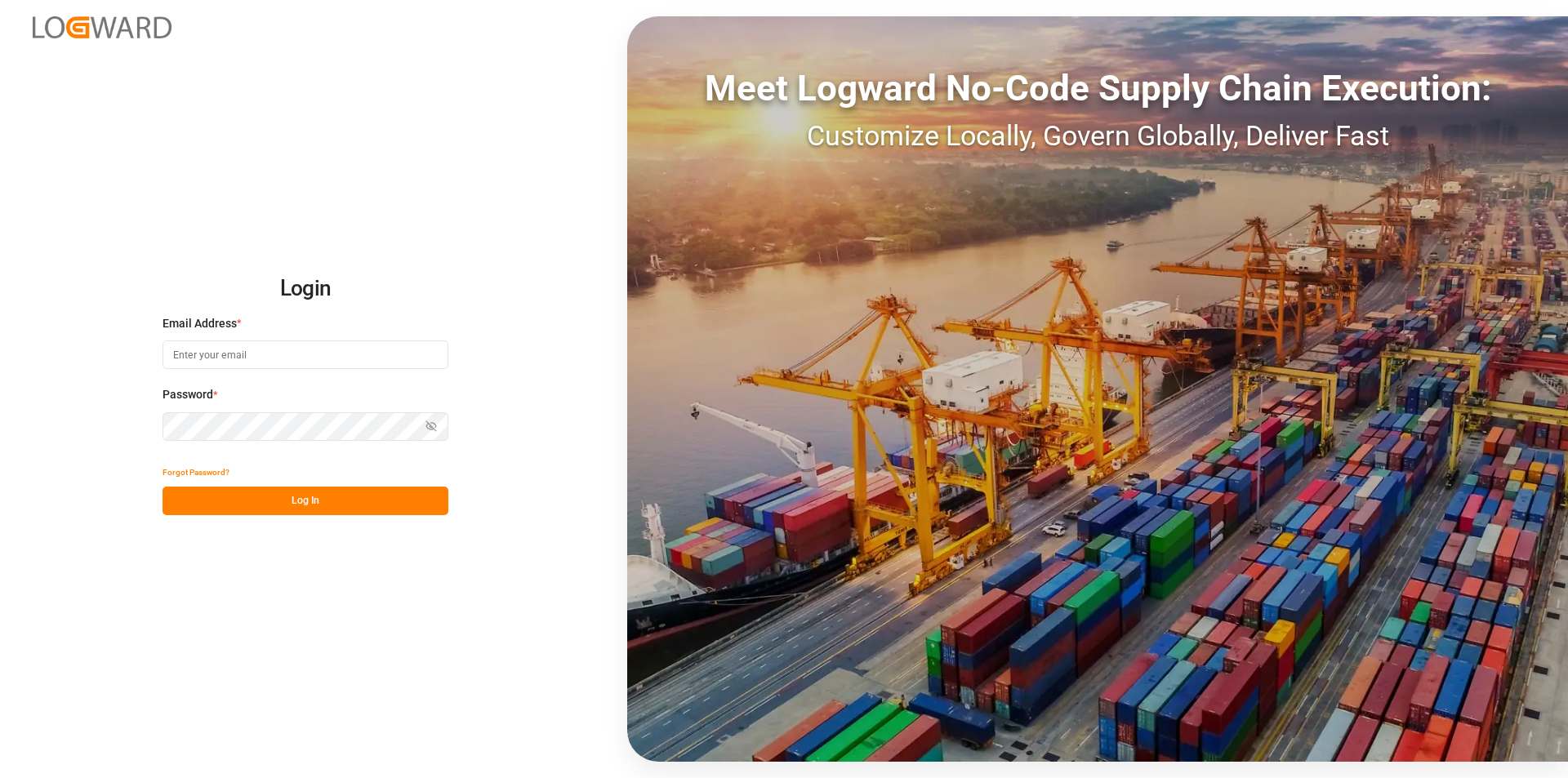
click at [315, 356] on input at bounding box center [305, 354] width 285 height 29
click at [263, 362] on input at bounding box center [305, 354] width 285 height 29
paste input "[PERSON_NAME][EMAIL_ADDRESS][PERSON_NAME][DOMAIN_NAME]"
type input "[PERSON_NAME][EMAIL_ADDRESS][PERSON_NAME][DOMAIN_NAME]"
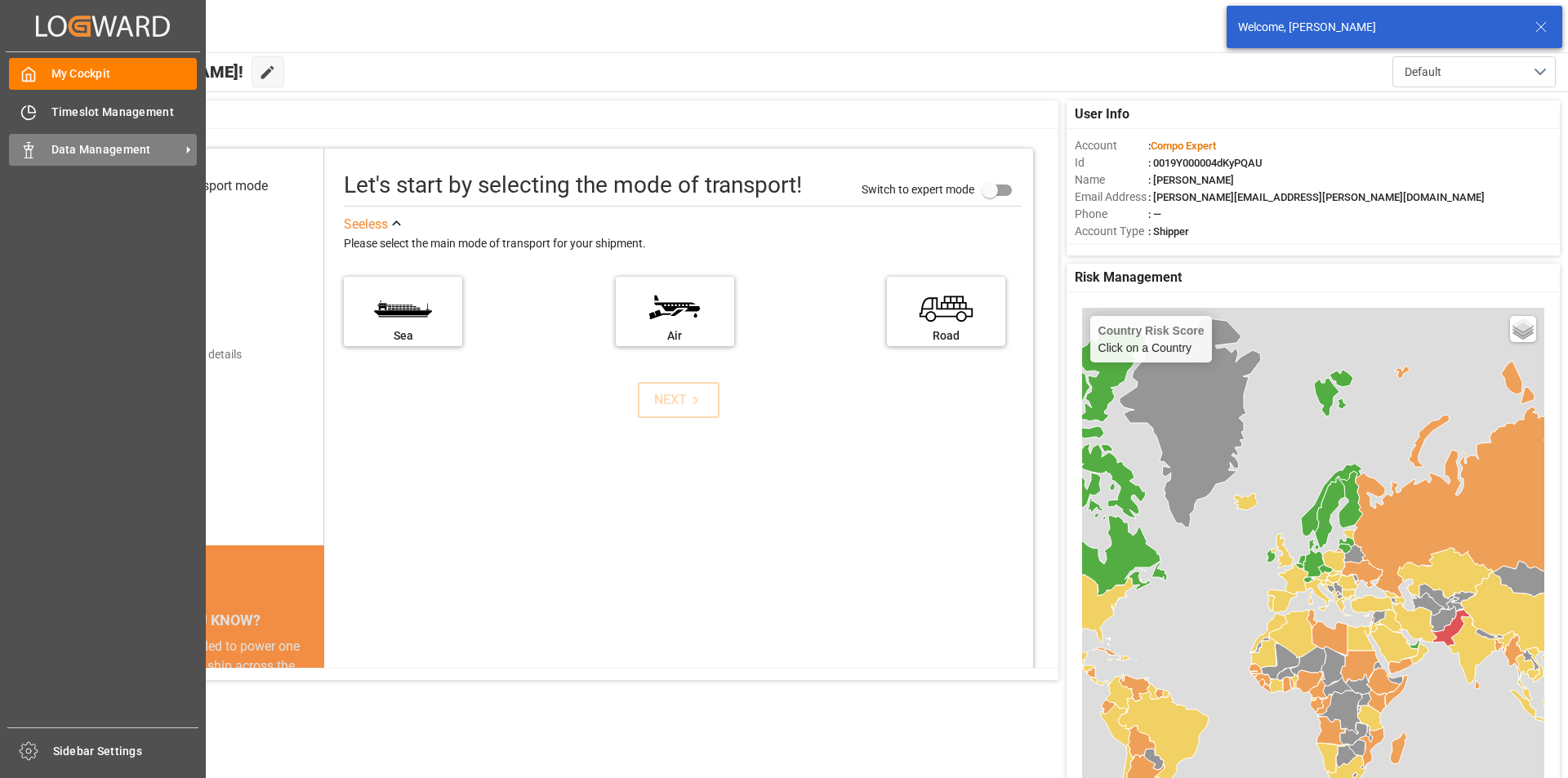
click at [41, 154] on div "Data Management Data Management" at bounding box center [103, 150] width 188 height 32
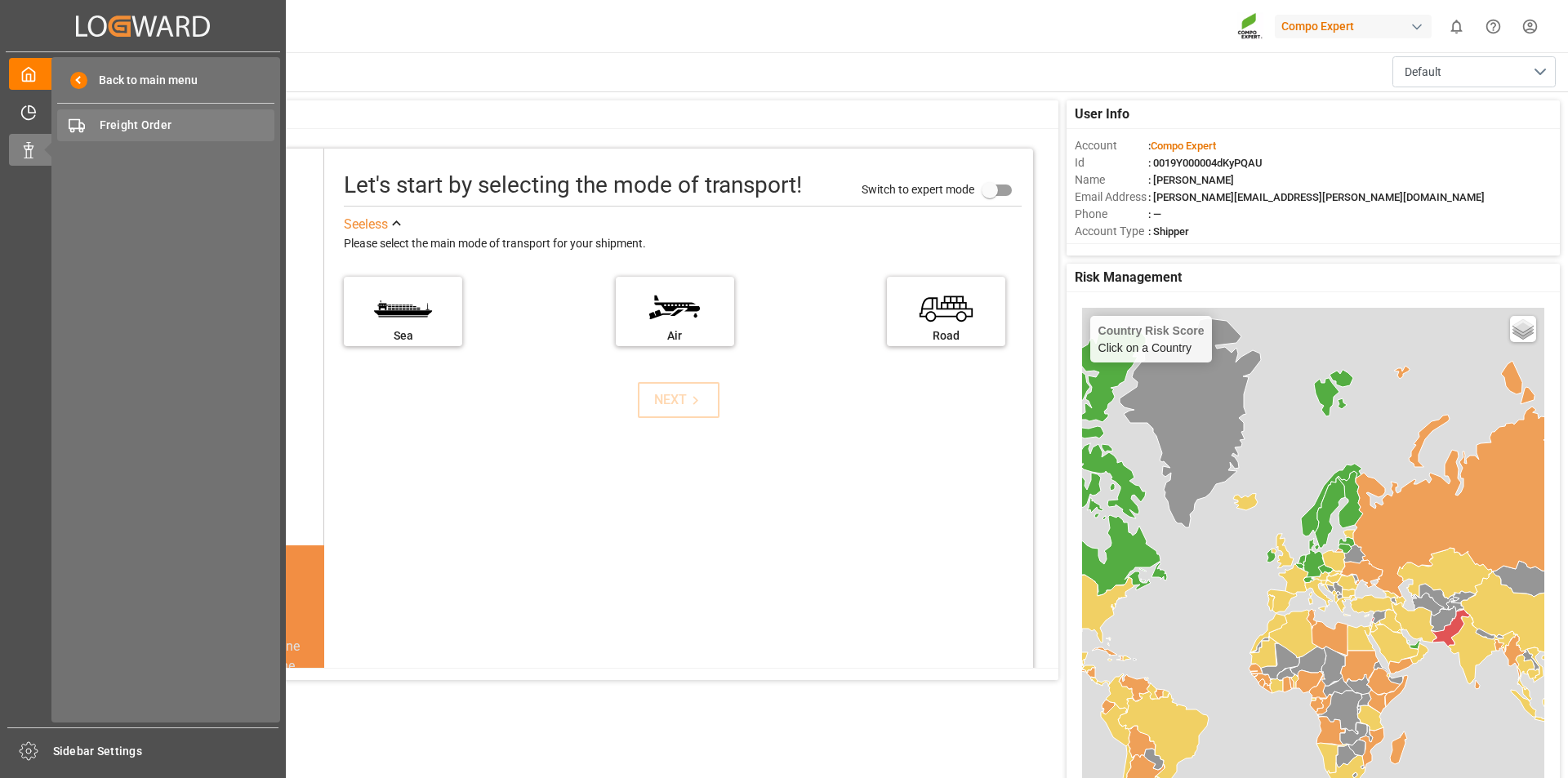
click at [156, 122] on span "Freight Order" at bounding box center [188, 125] width 176 height 17
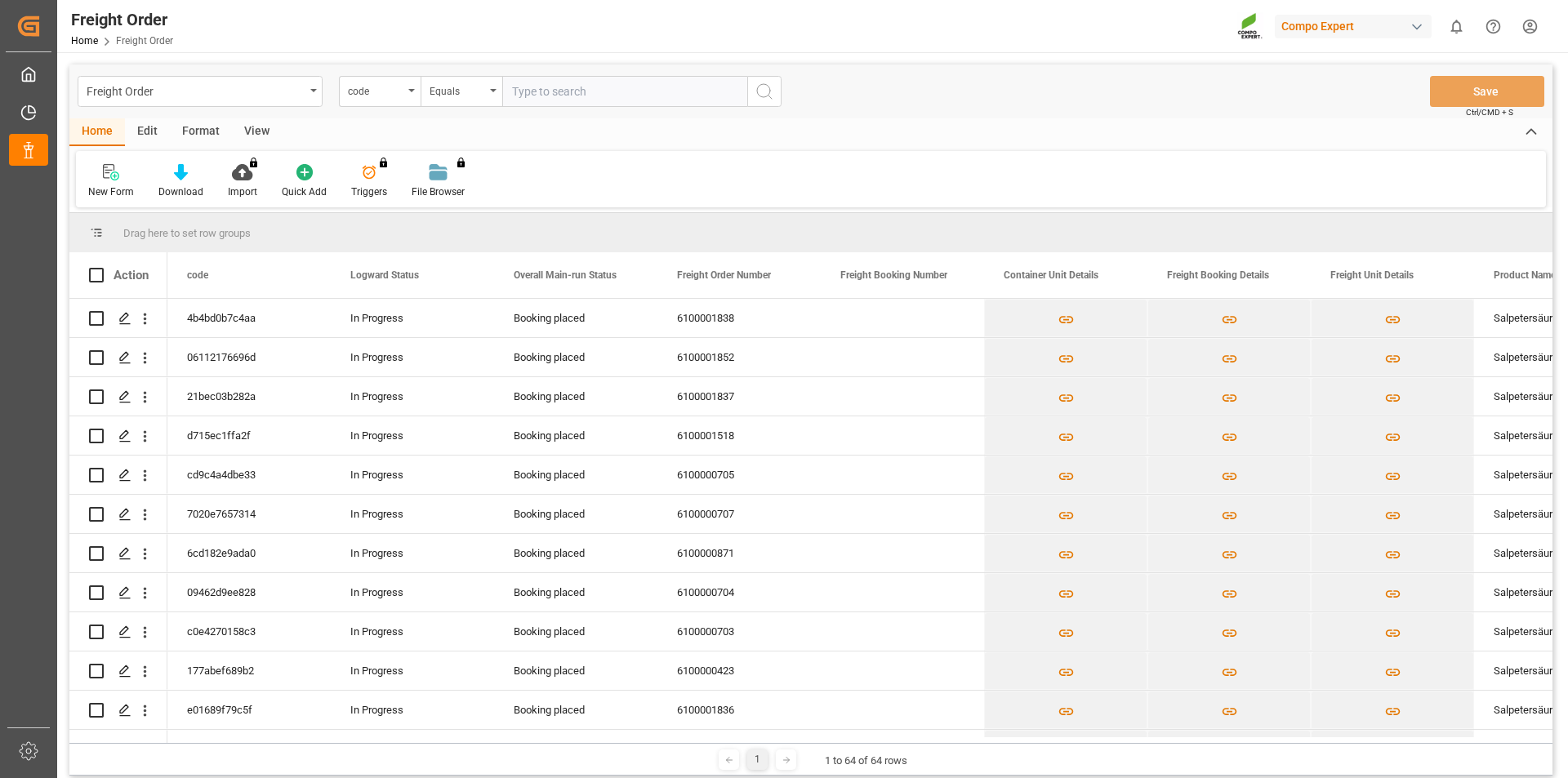
click at [1535, 29] on html "Created by potrace 1.15, written by Peter Selinger 2001-2017 Created by potrace…" at bounding box center [784, 389] width 1568 height 778
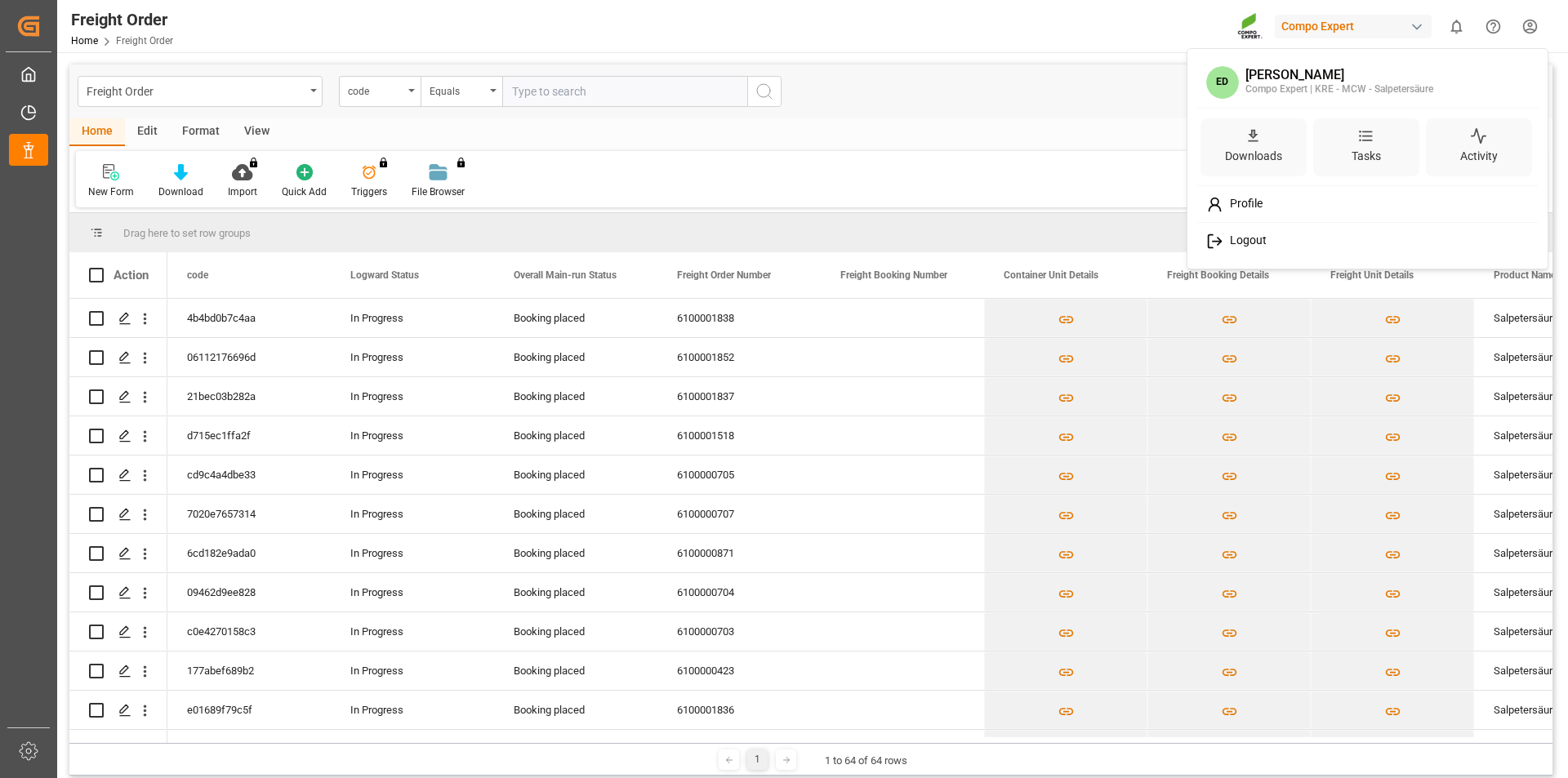
click at [1280, 234] on div "Logout" at bounding box center [1368, 241] width 335 height 30
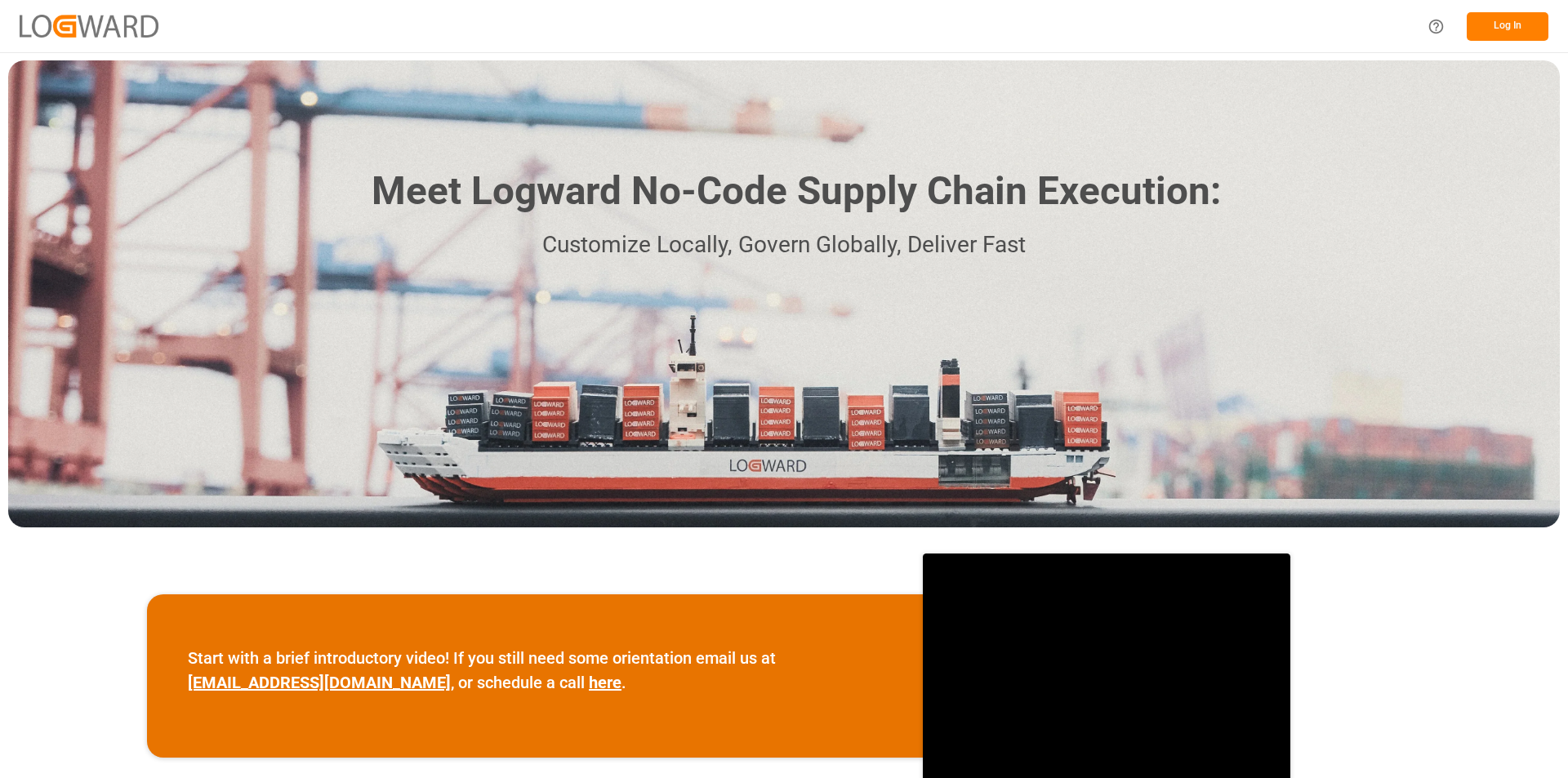
click at [1511, 25] on button "Log In" at bounding box center [1507, 26] width 82 height 29
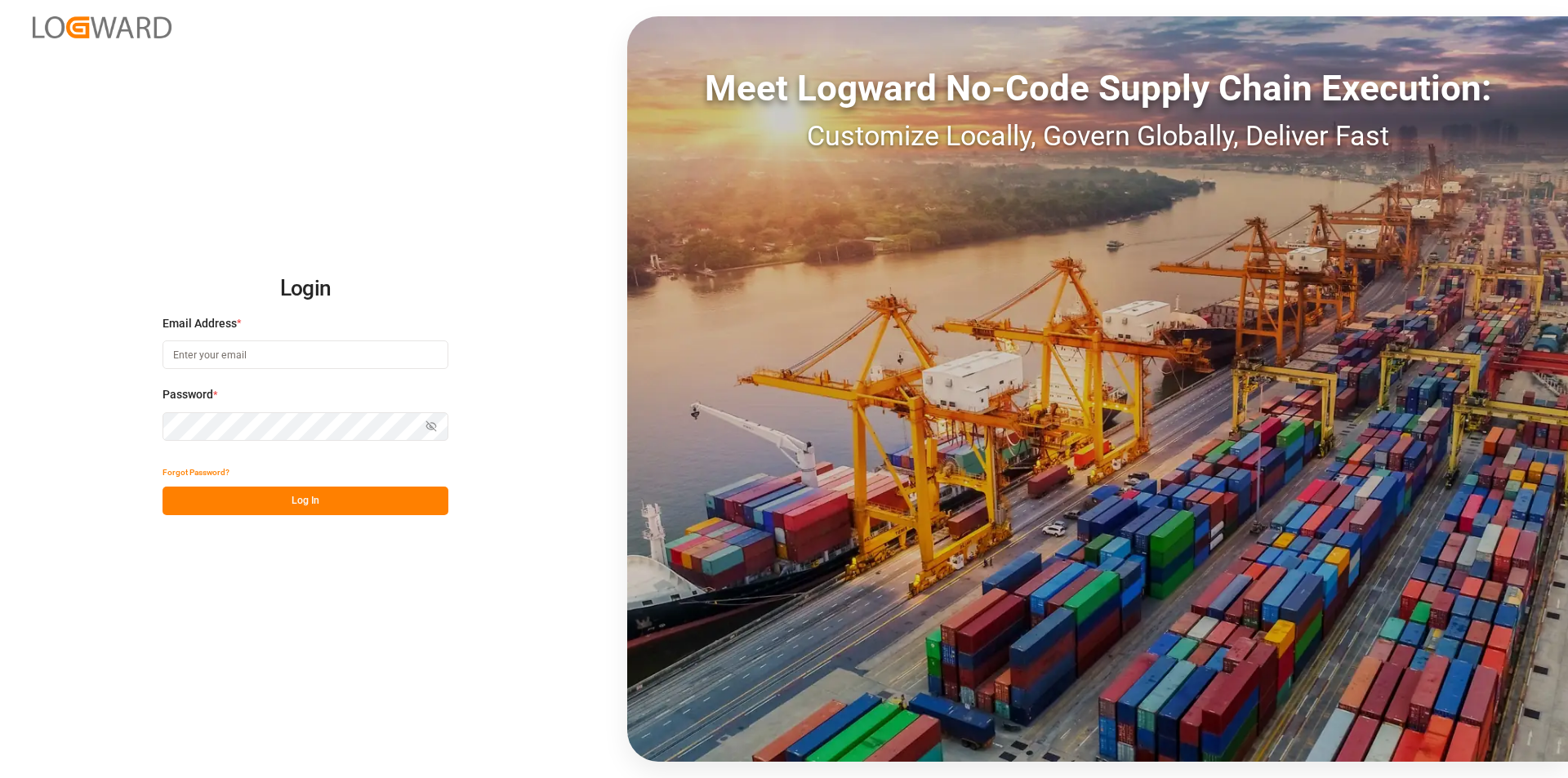
click at [236, 349] on input at bounding box center [305, 354] width 285 height 29
paste input "e.delwaulle@mueller-chemikalien.de"
type input "e.delwaulle@mueller-chemikalien.de"
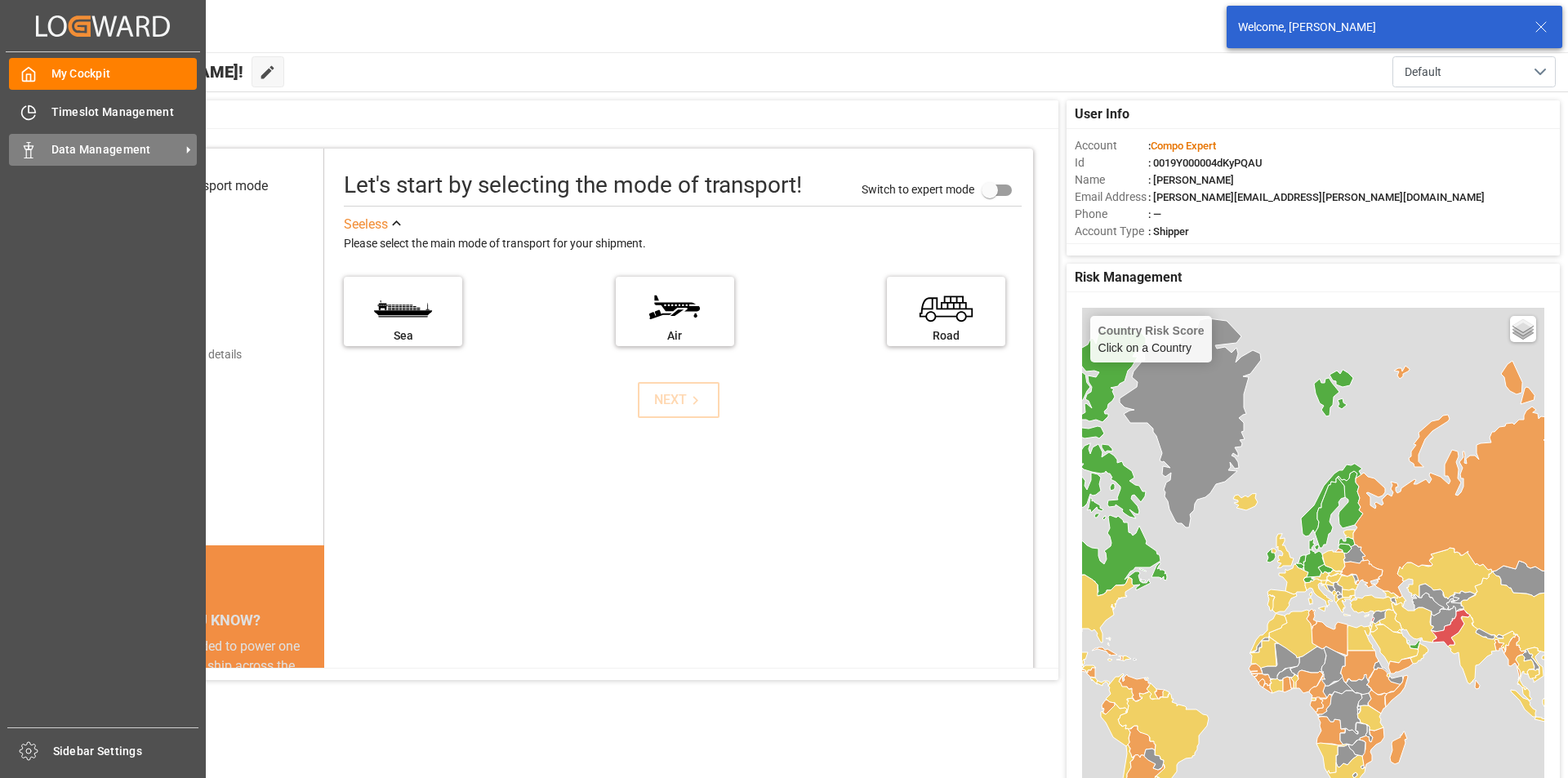
click at [27, 149] on icon at bounding box center [28, 150] width 16 height 16
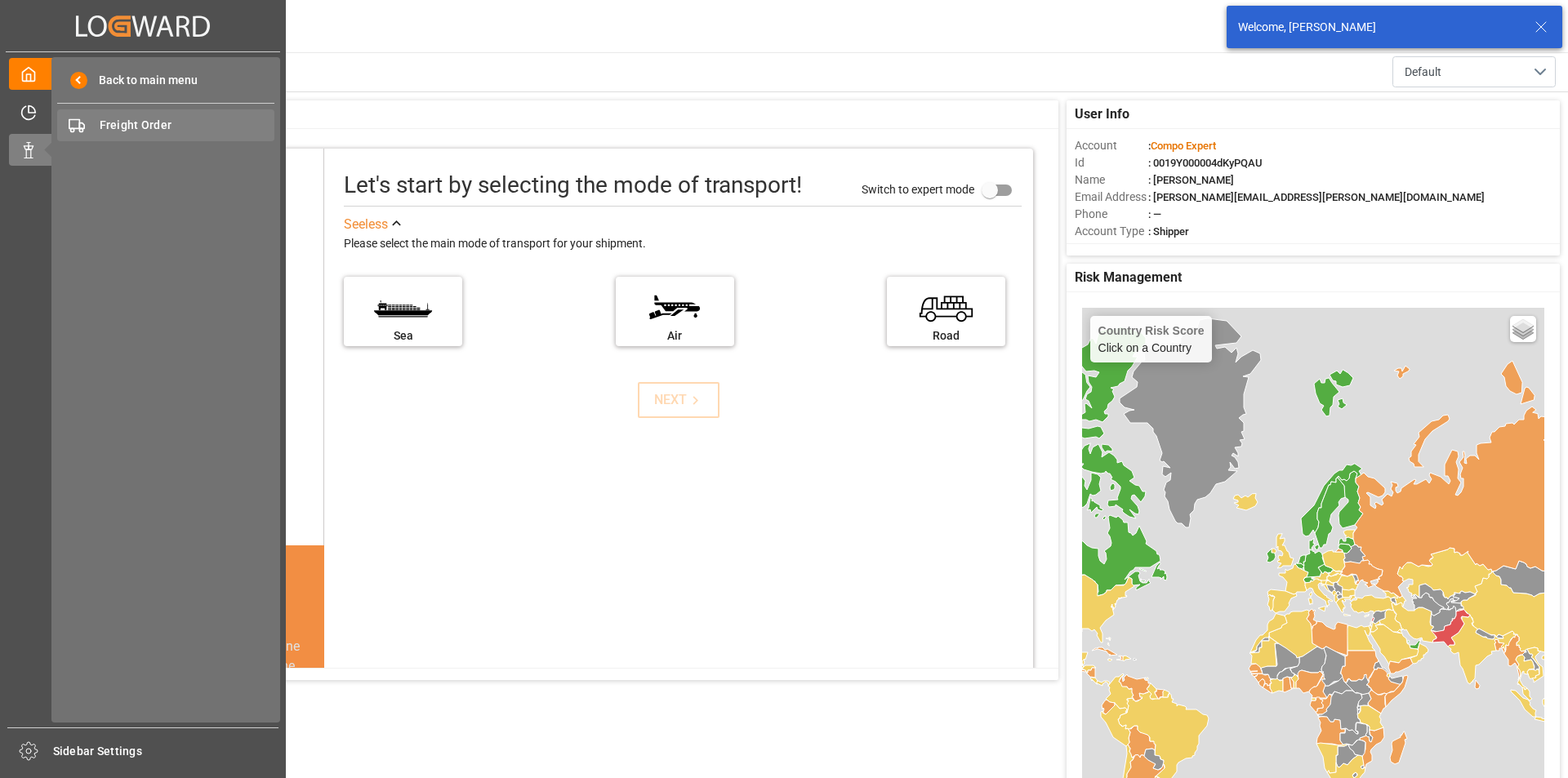
click at [178, 121] on span "Freight Order" at bounding box center [188, 125] width 176 height 17
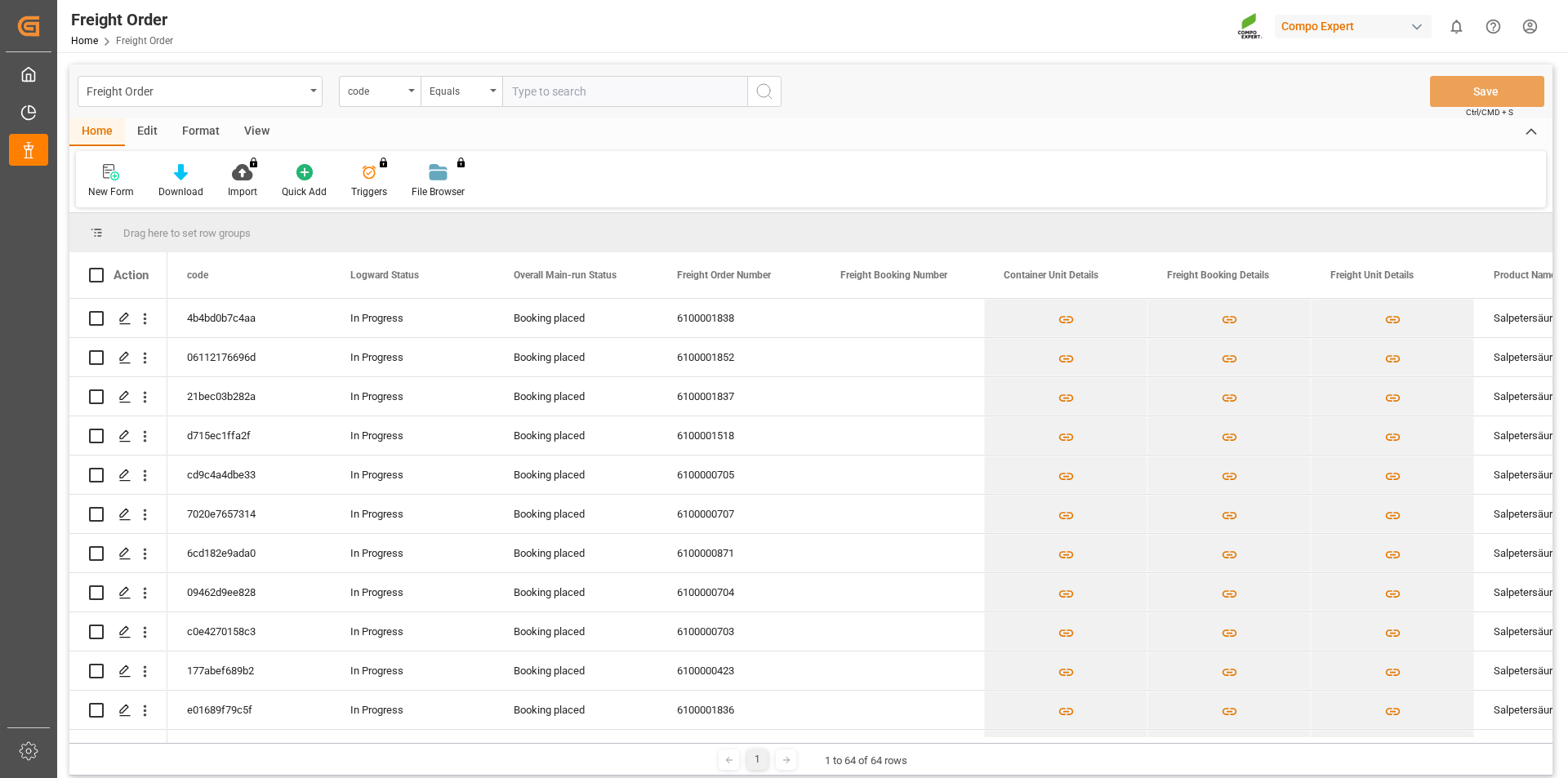
click at [1529, 35] on html "Created by potrace 1.15, written by Peter Selinger 2001-2017 Created by potrace…" at bounding box center [784, 389] width 1568 height 778
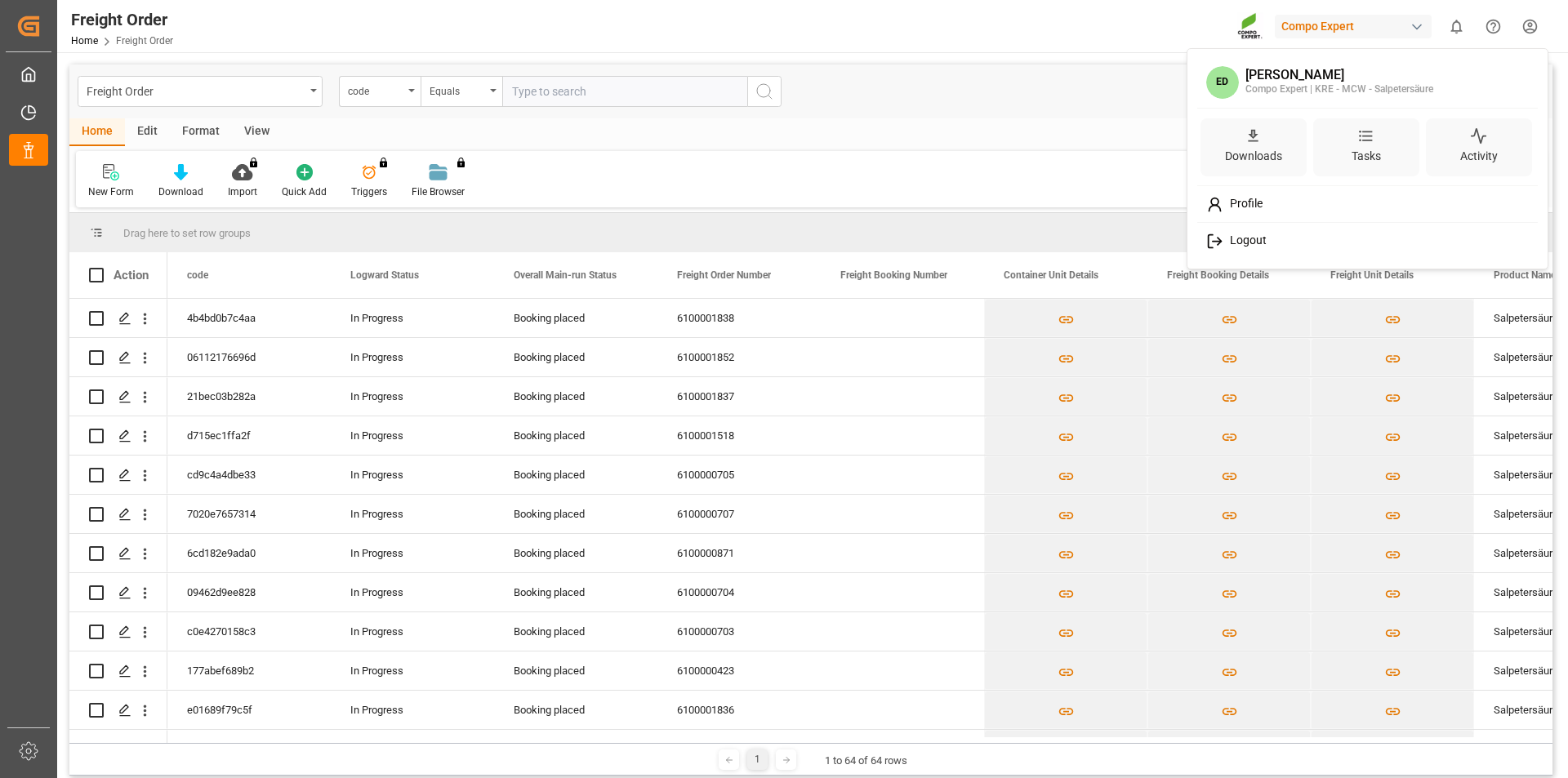
click at [1529, 29] on html "Created by potrace 1.15, written by Peter Selinger 2001-2017 Created by potrace…" at bounding box center [784, 389] width 1568 height 778
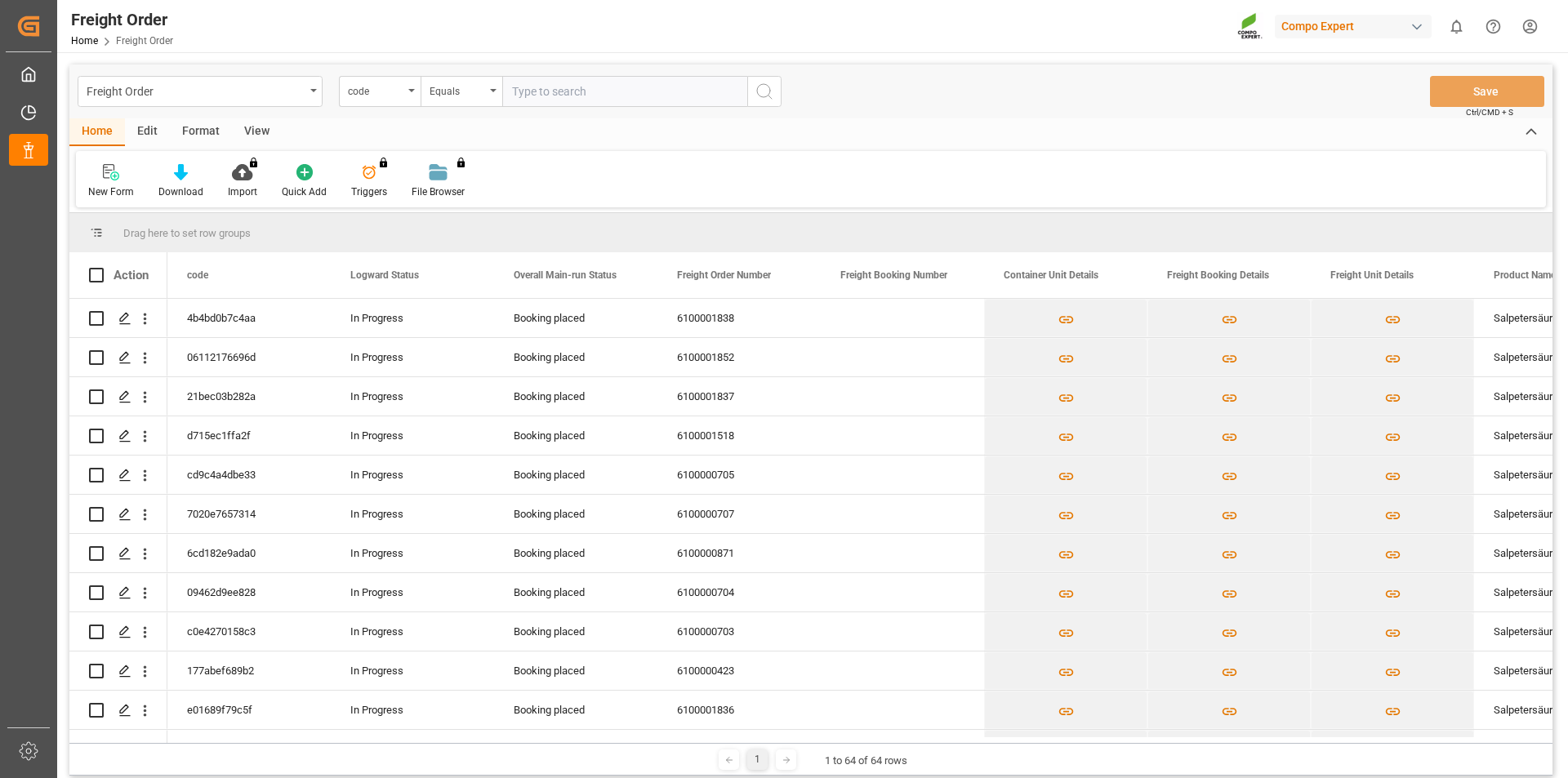
click at [1522, 29] on html "Created by potrace 1.15, written by Peter Selinger 2001-2017 Created by potrace…" at bounding box center [784, 389] width 1568 height 778
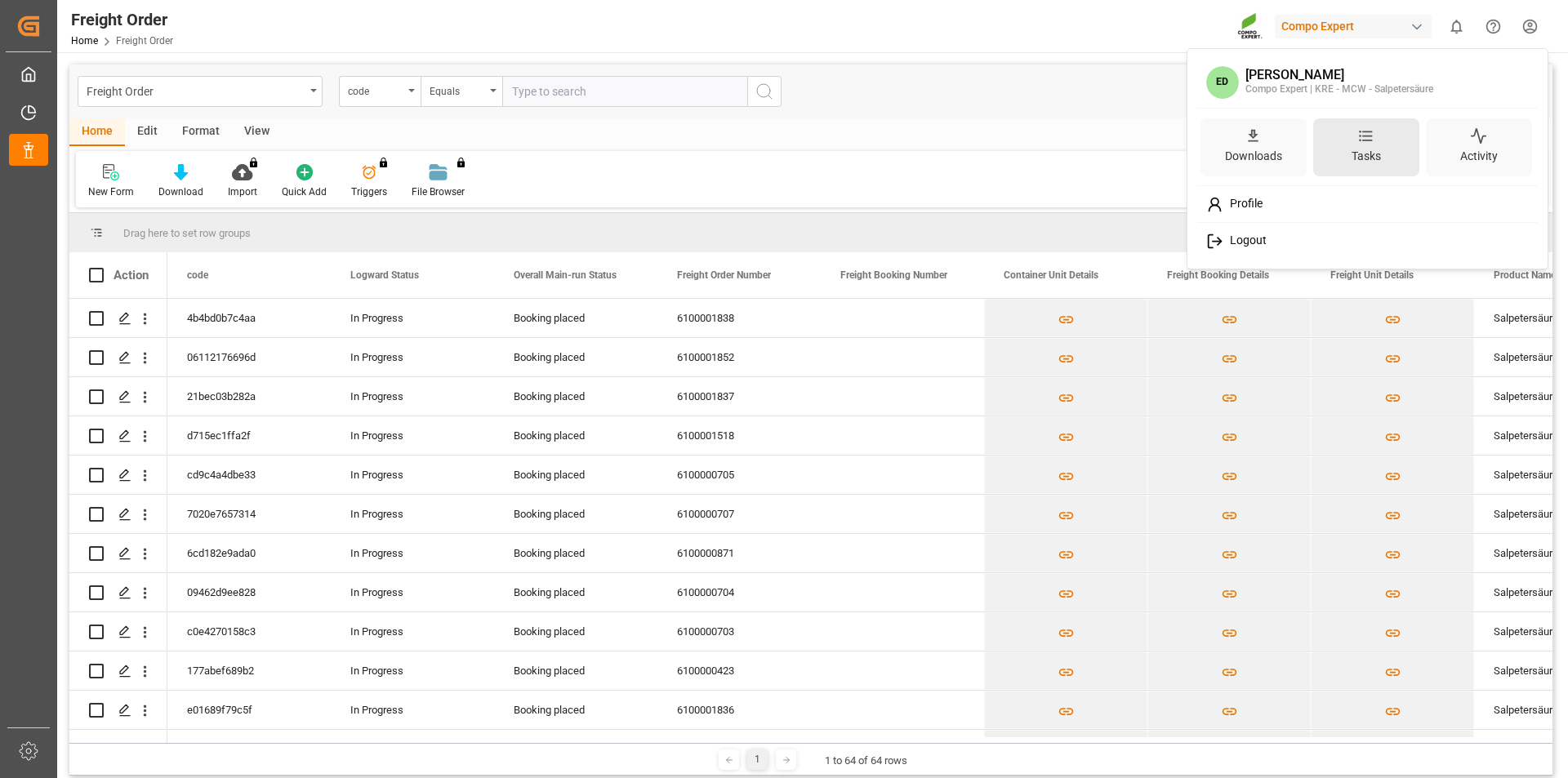
drag, startPoint x: 1261, startPoint y: 240, endPoint x: 1413, endPoint y: 124, distance: 191.2
click at [1265, 239] on span "Logout" at bounding box center [1244, 240] width 43 height 15
